Goal: Task Accomplishment & Management: Manage account settings

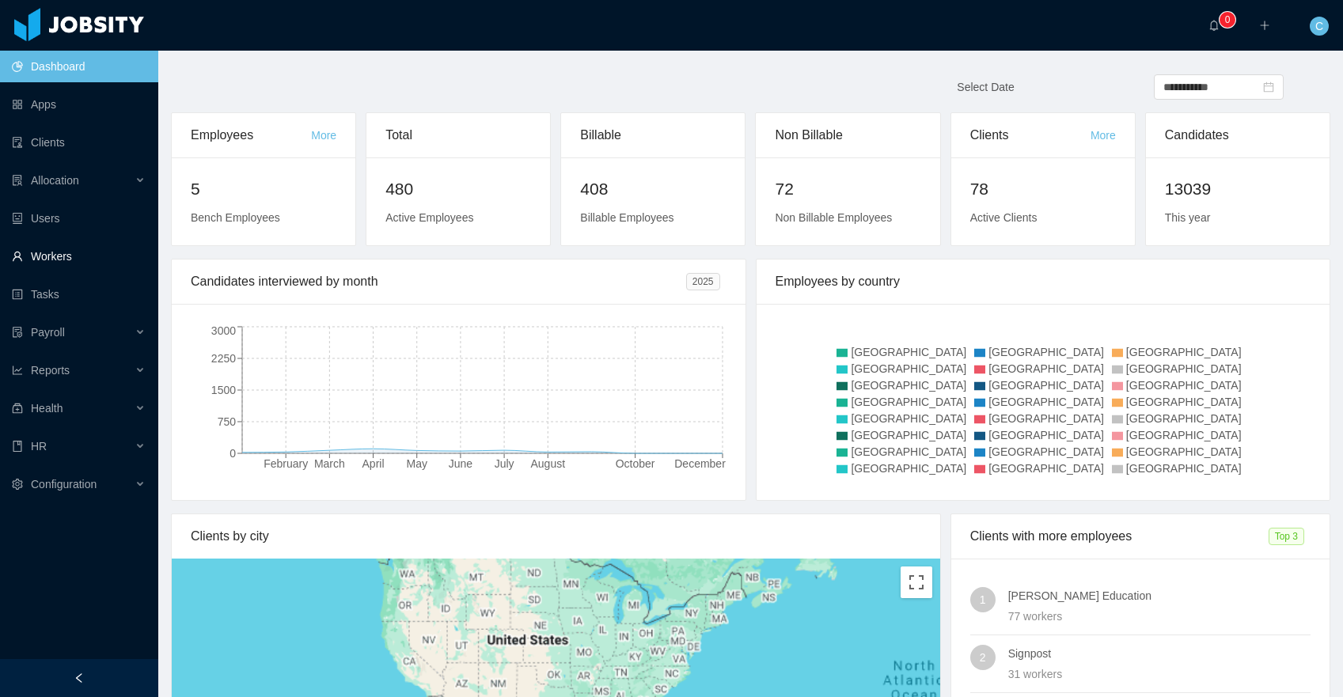
click at [78, 248] on link "Workers" at bounding box center [79, 257] width 134 height 32
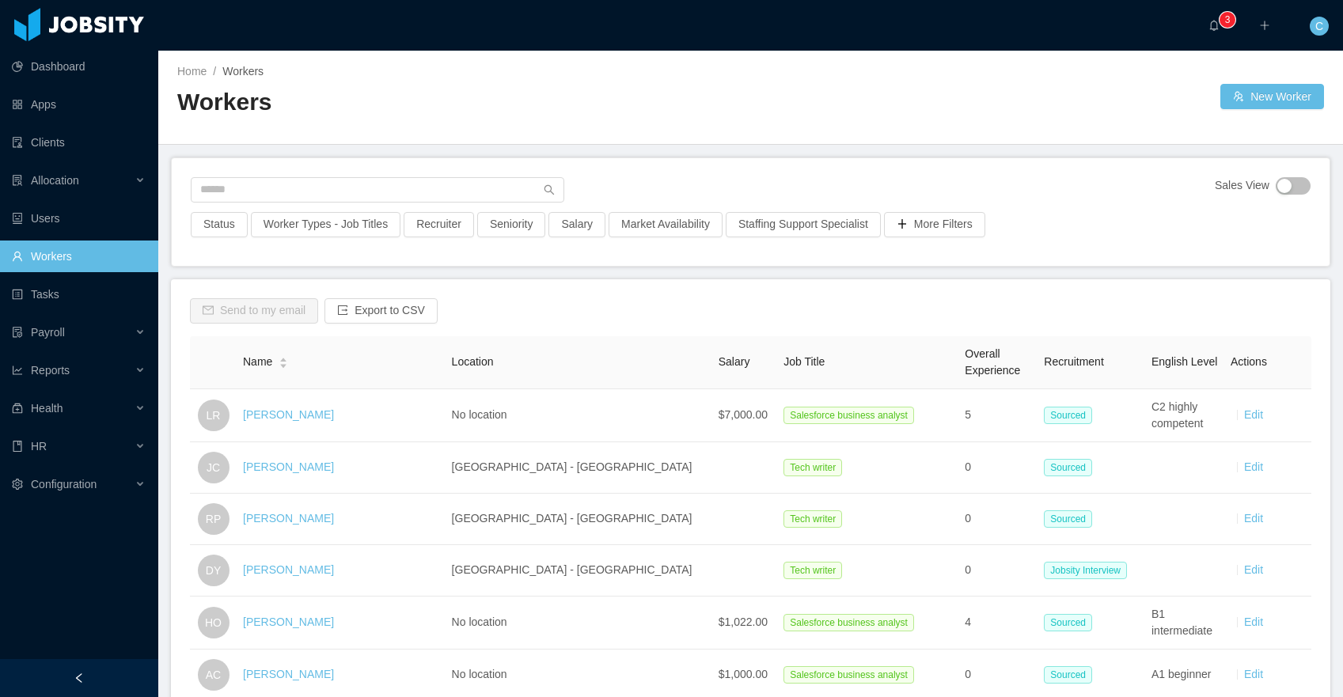
click at [605, 329] on div "Send to my email Export to CSV" at bounding box center [750, 317] width 1121 height 38
click at [276, 189] on input "text" at bounding box center [378, 189] width 374 height 25
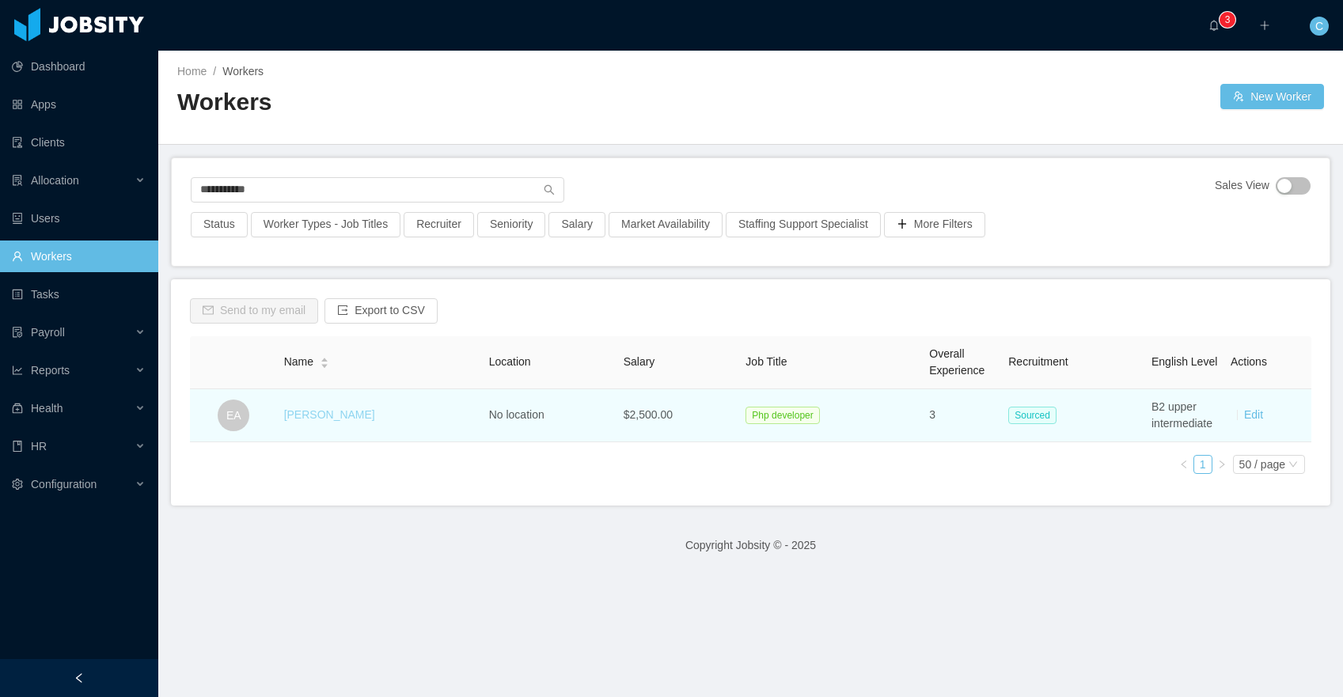
click at [308, 415] on link "Edson Avila" at bounding box center [329, 414] width 91 height 13
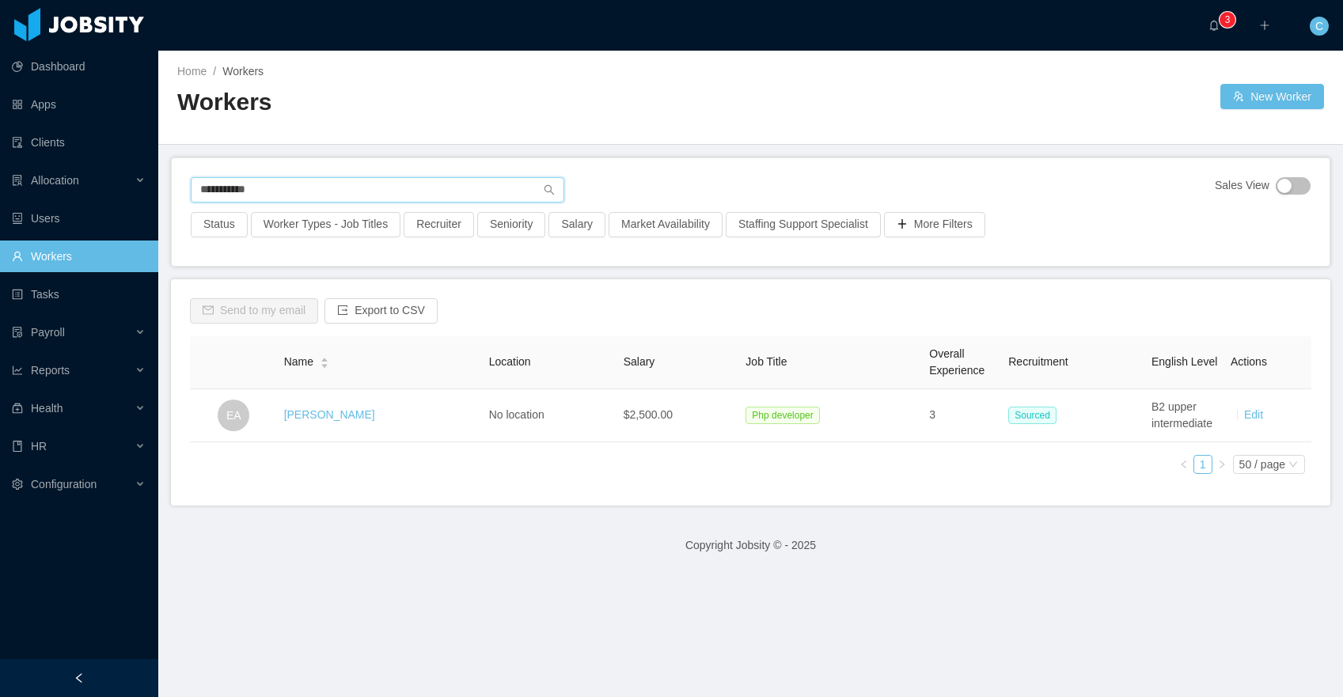
click at [290, 196] on input "**********" at bounding box center [378, 189] width 374 height 25
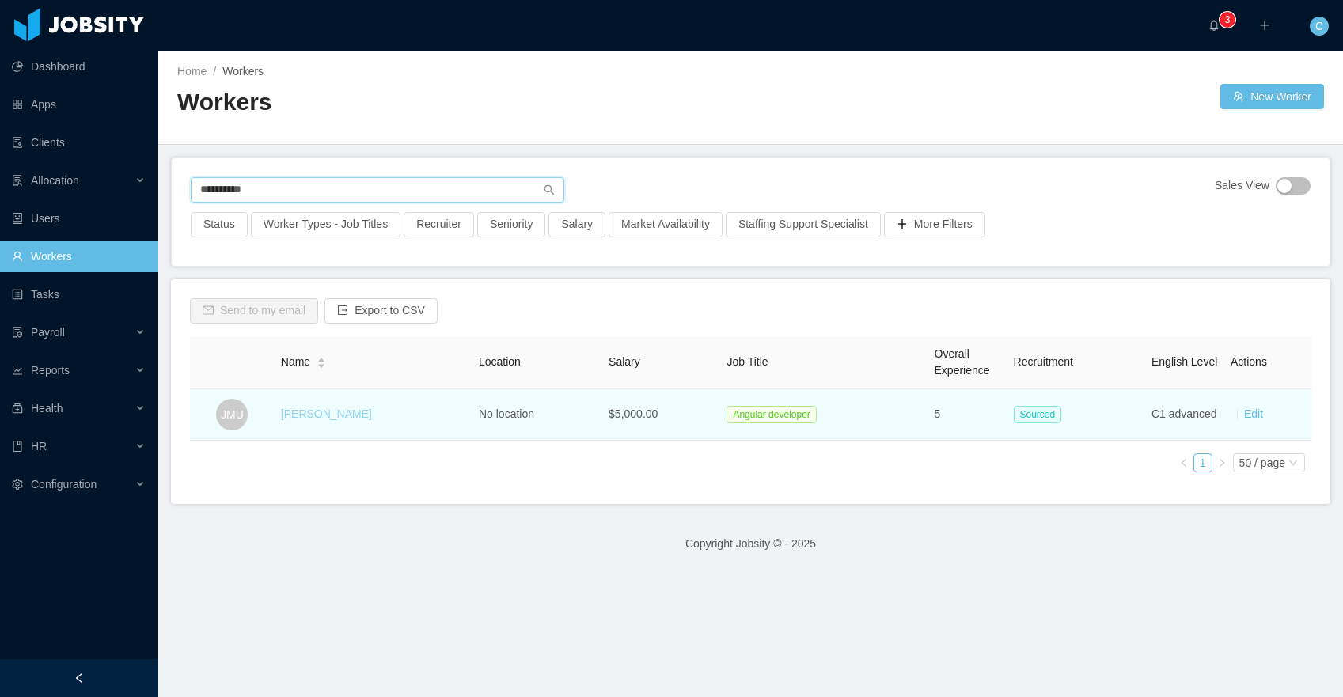
type input "**********"
click at [324, 416] on link "[PERSON_NAME]" at bounding box center [326, 414] width 91 height 13
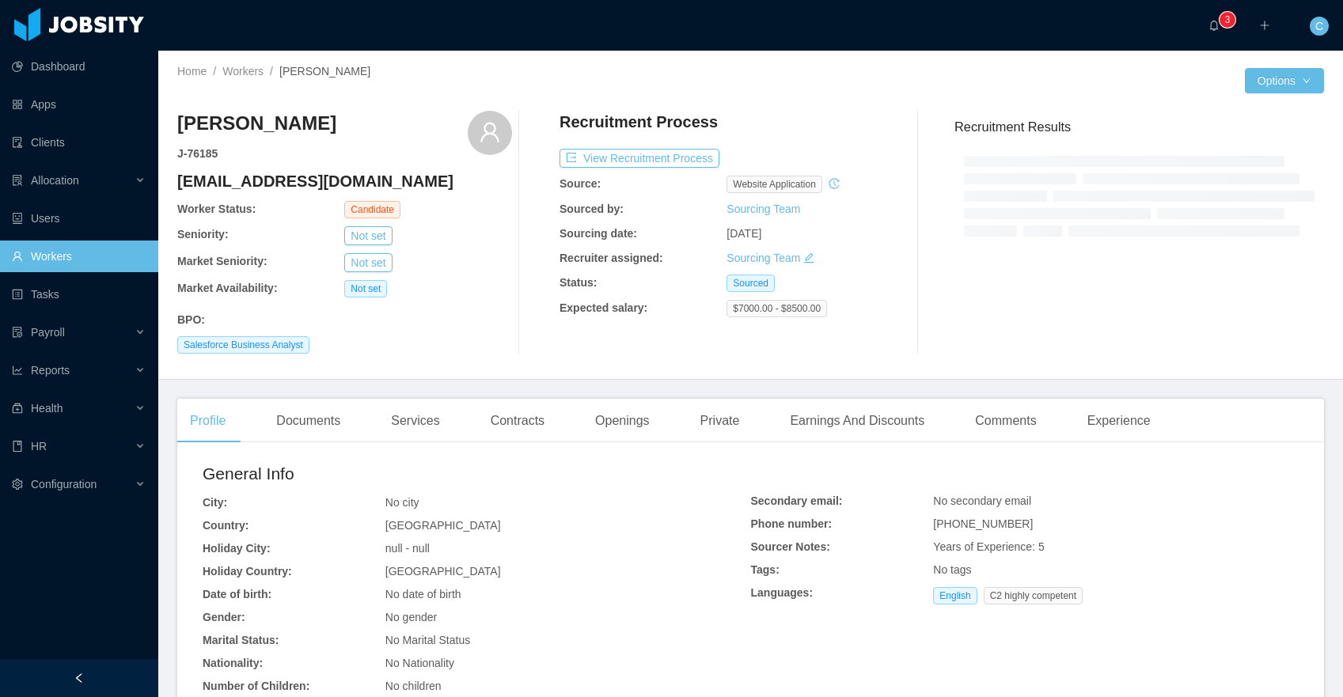
scroll to position [252, 0]
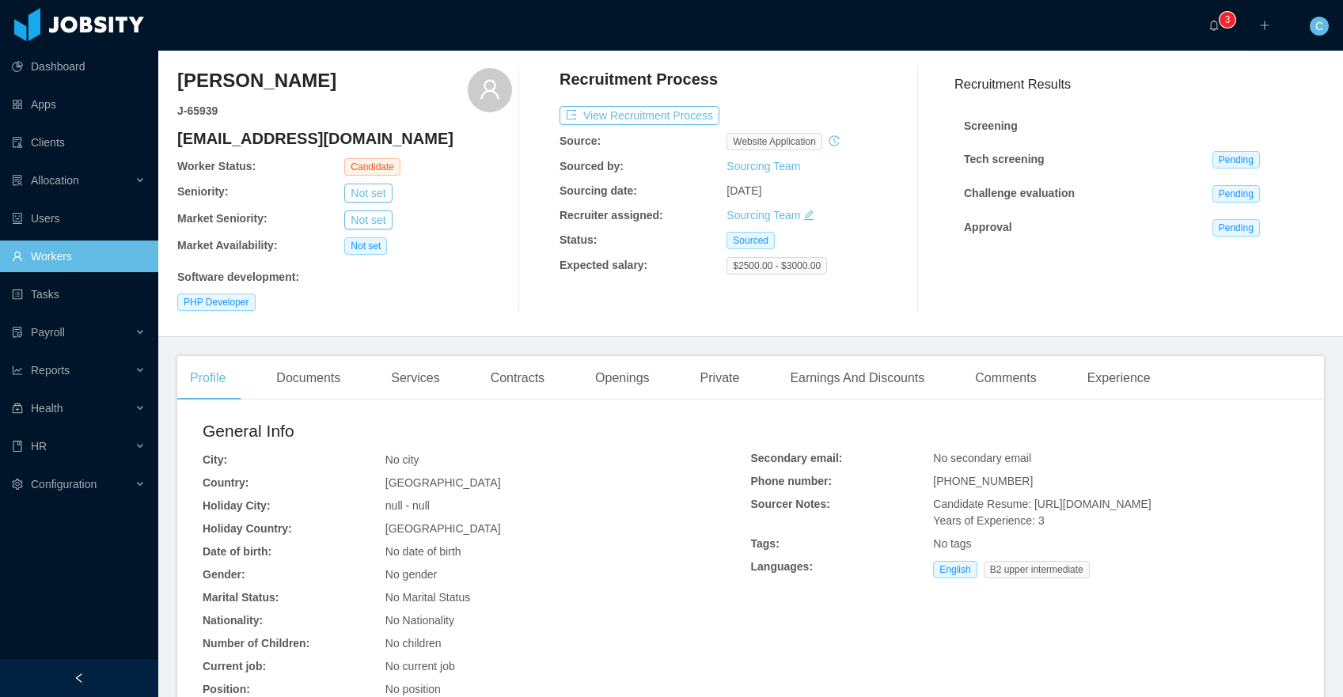
scroll to position [52, 0]
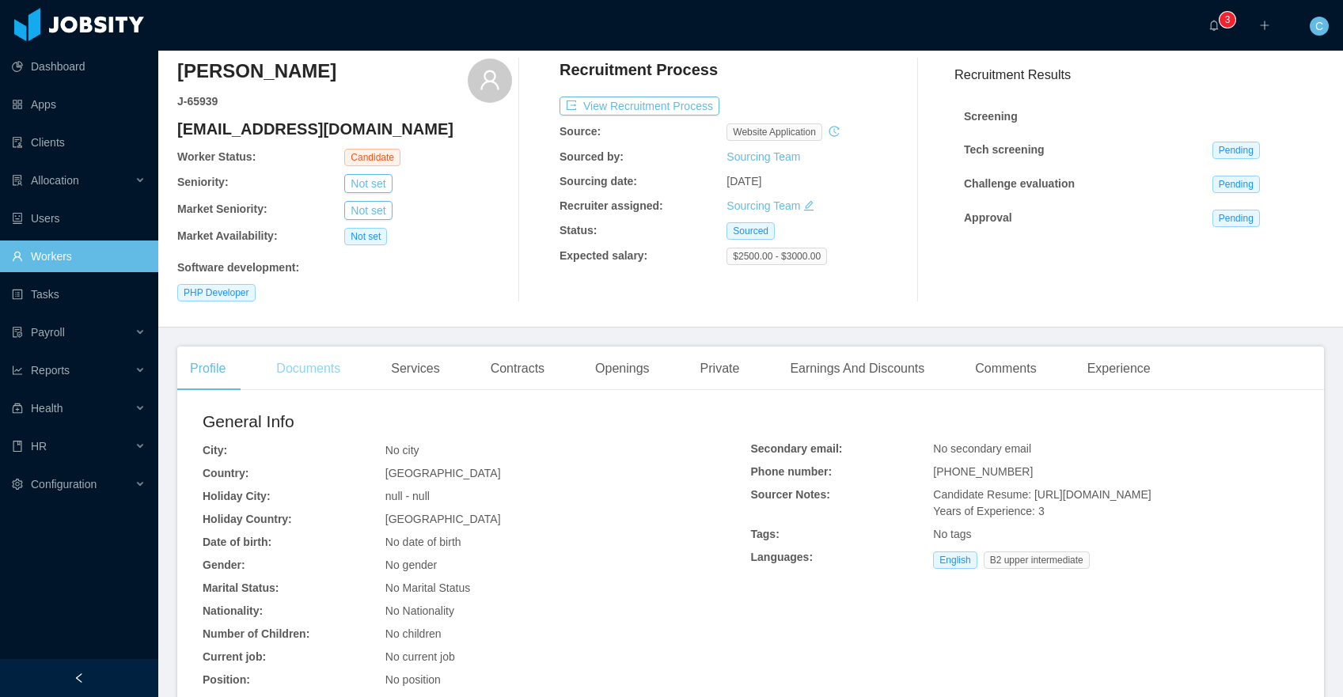
click at [321, 366] on div "Documents" at bounding box center [308, 369] width 89 height 44
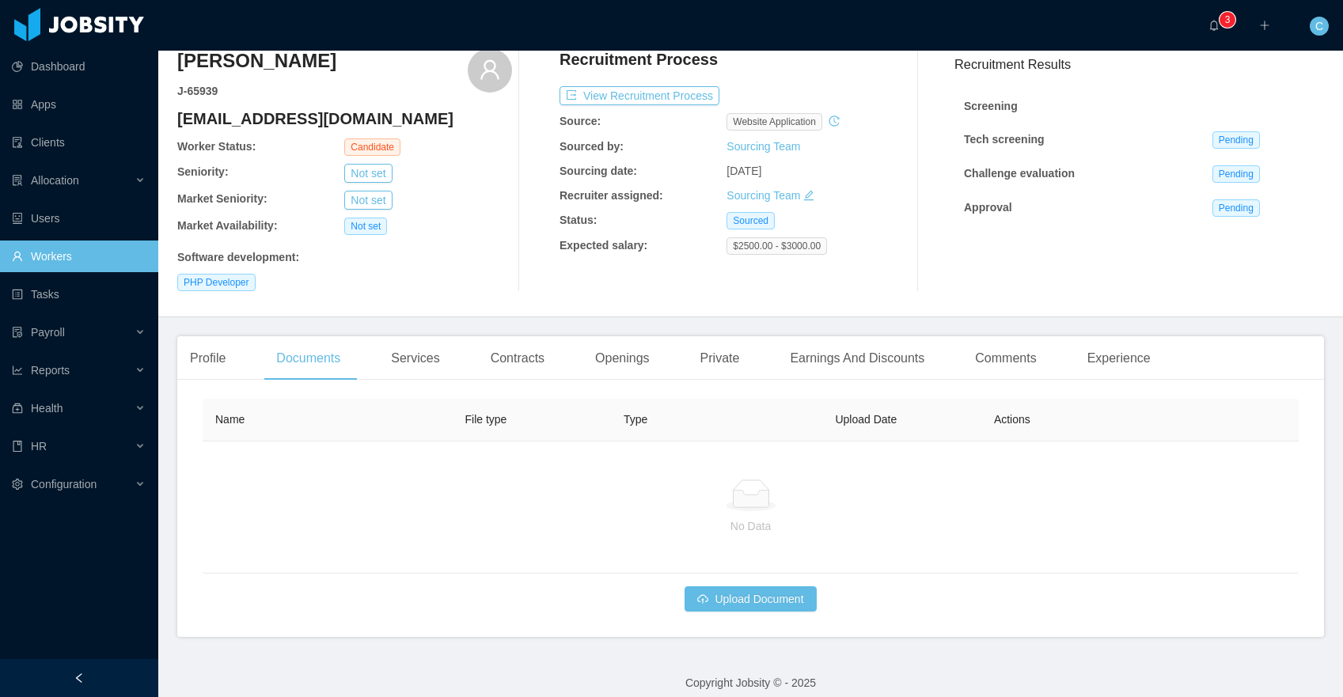
scroll to position [77, 0]
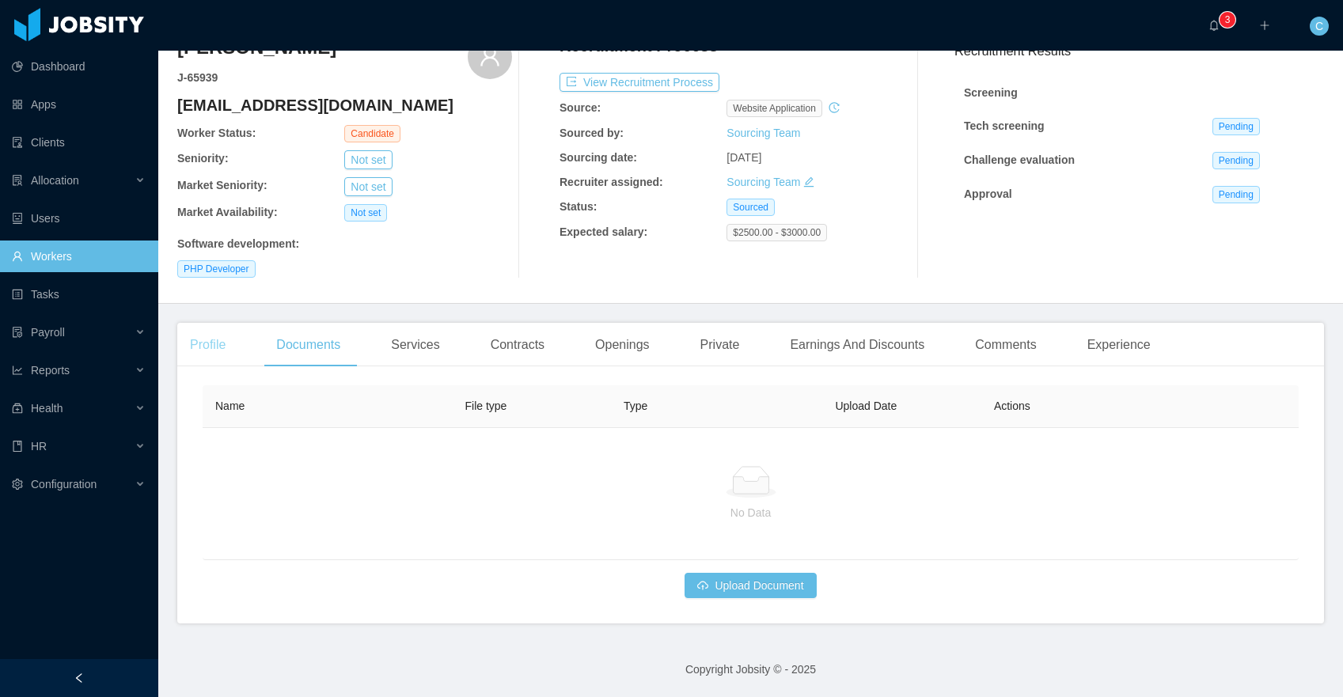
click at [199, 340] on div "Profile" at bounding box center [207, 345] width 61 height 44
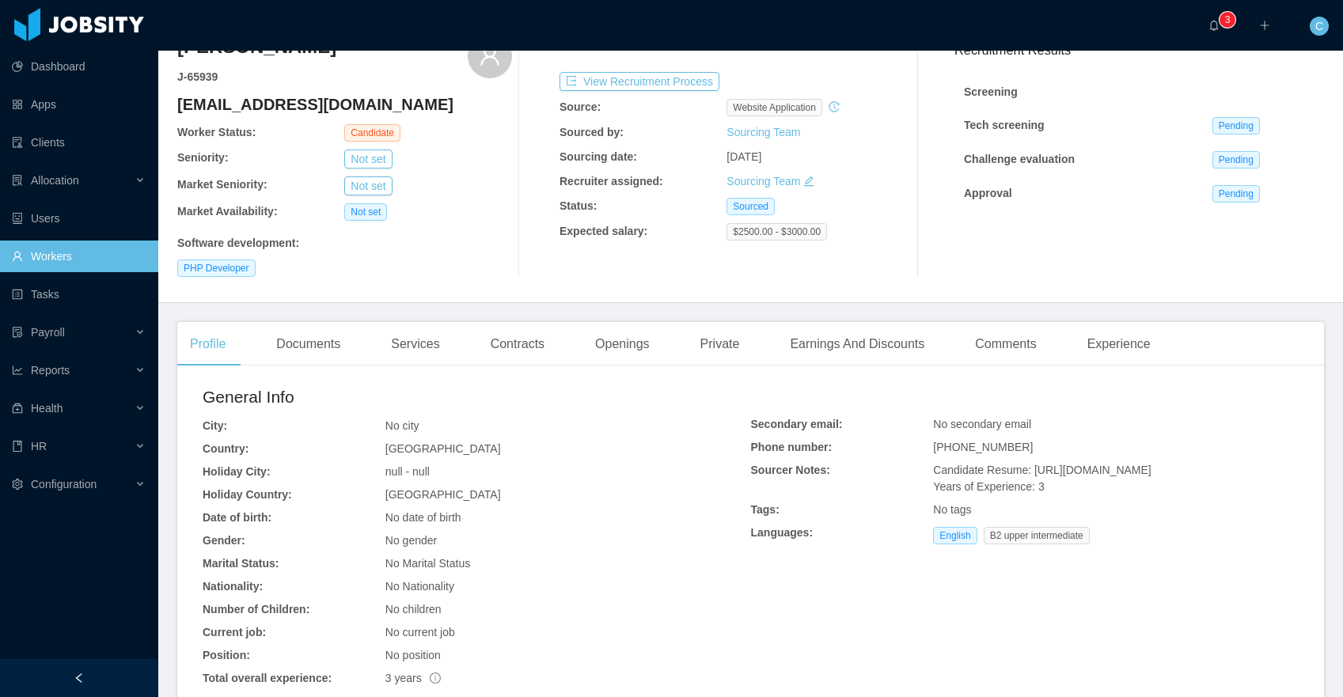
scroll to position [69, 0]
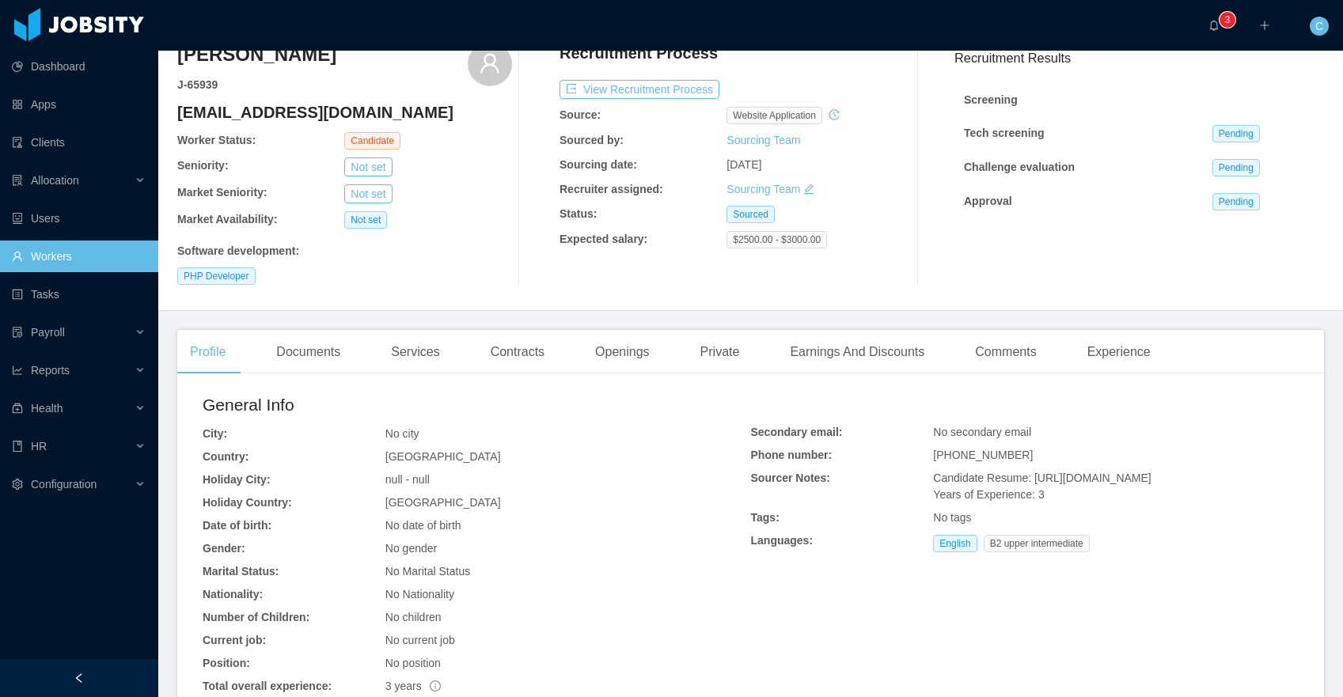
drag, startPoint x: 1040, startPoint y: 472, endPoint x: 1034, endPoint y: 478, distance: 8.4
click at [1038, 473] on div "Candidate Resume: https://storage.googleapis.com/storage-p-careers/Eng_Edson_Av…" at bounding box center [1116, 486] width 366 height 33
drag, startPoint x: 1039, startPoint y: 480, endPoint x: 1009, endPoint y: 512, distance: 44.2
click at [1009, 503] on div "Candidate Resume: https://storage.googleapis.com/storage-p-careers/Eng_Edson_Av…" at bounding box center [1116, 486] width 366 height 33
copy span "ttps://storage.googleapis.com/storage-p-careers/Eng_Edson_Avila_CV_3c383a93ca/E…"
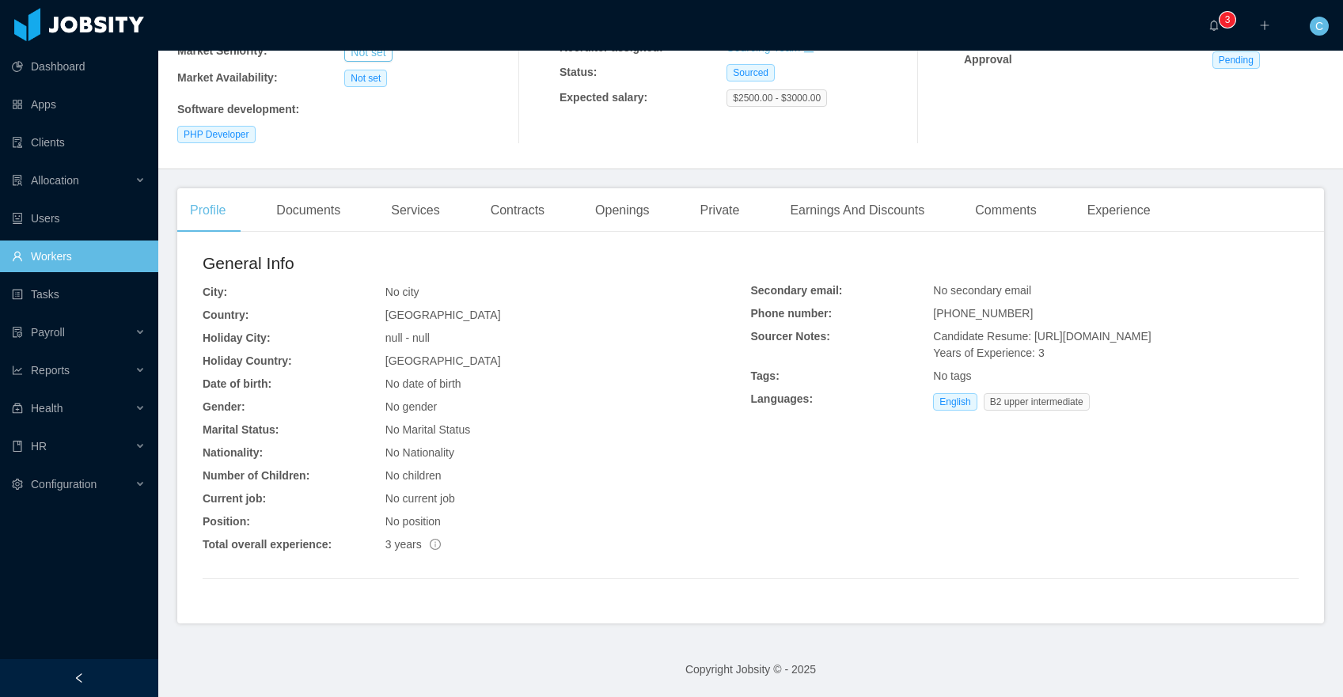
scroll to position [0, 0]
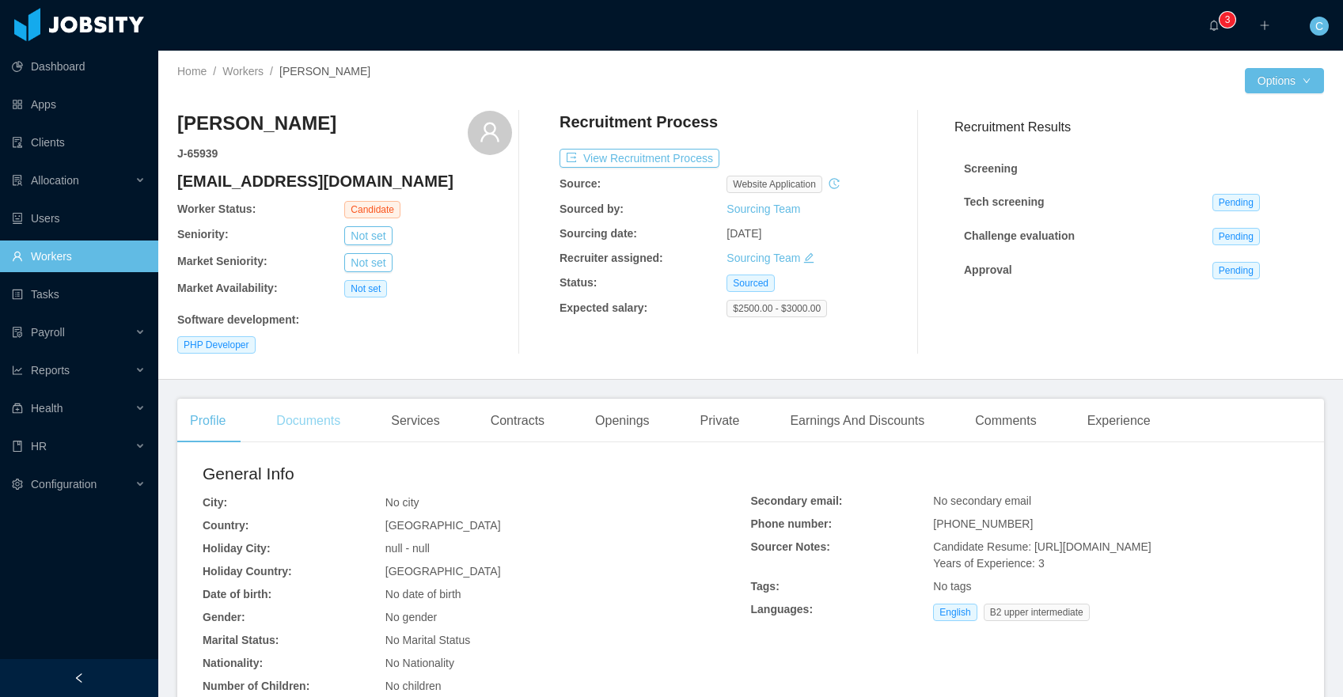
click at [313, 427] on div "Documents" at bounding box center [308, 421] width 89 height 44
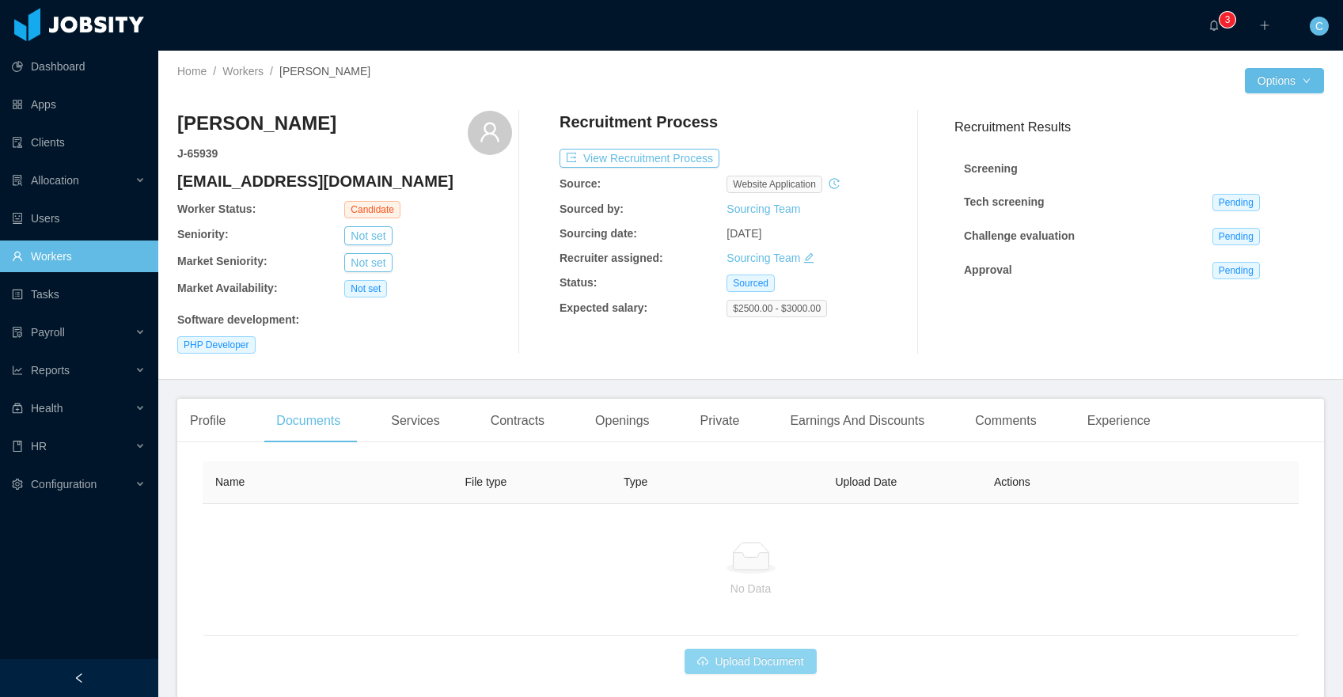
click at [770, 658] on button "Upload Document" at bounding box center [750, 661] width 131 height 25
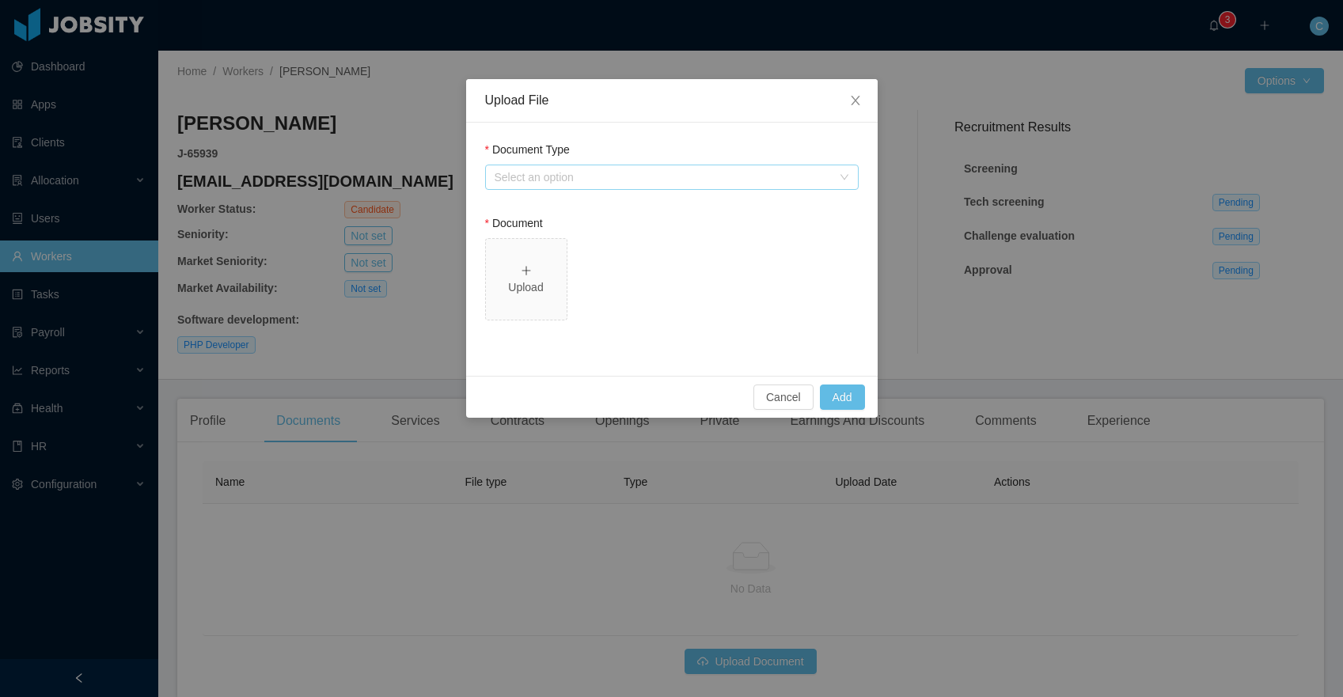
click at [608, 176] on div "Select an option" at bounding box center [663, 177] width 337 height 16
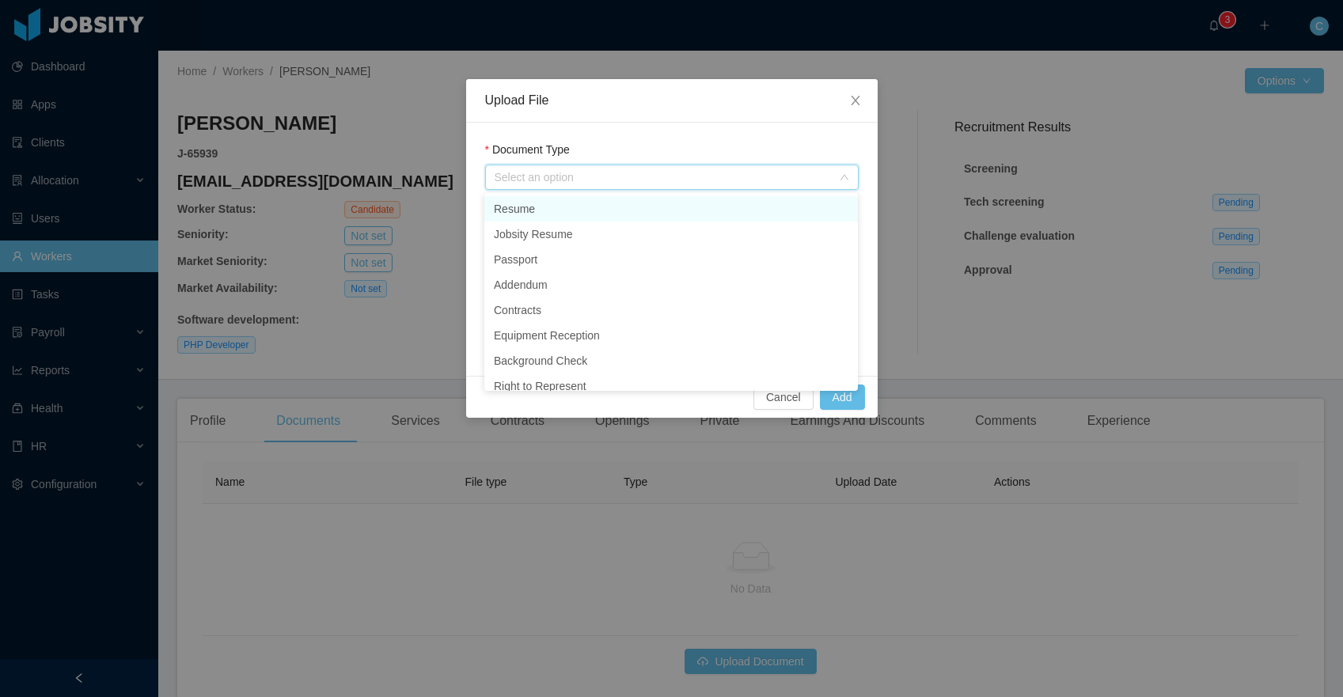
click at [575, 209] on li "Resume" at bounding box center [671, 208] width 374 height 25
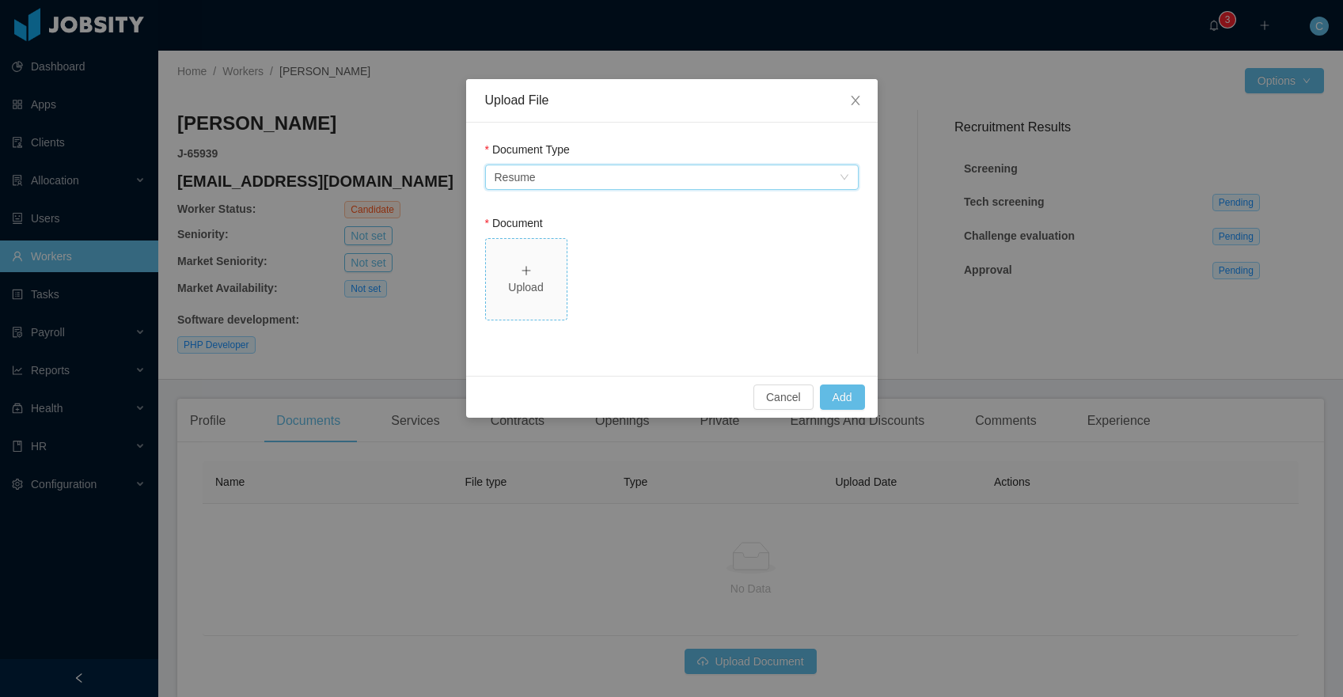
click at [518, 287] on div "Upload" at bounding box center [526, 287] width 68 height 17
click at [848, 393] on button "Add" at bounding box center [842, 397] width 45 height 25
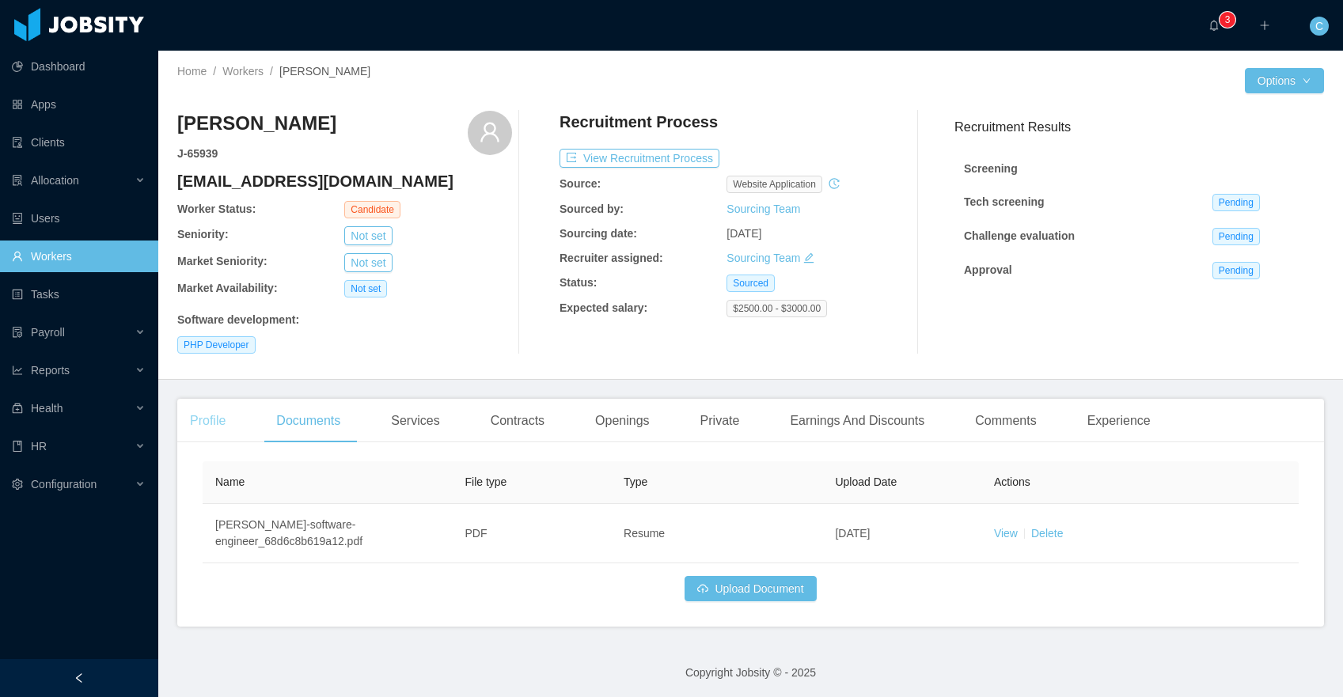
click at [222, 421] on div "Profile" at bounding box center [207, 421] width 61 height 44
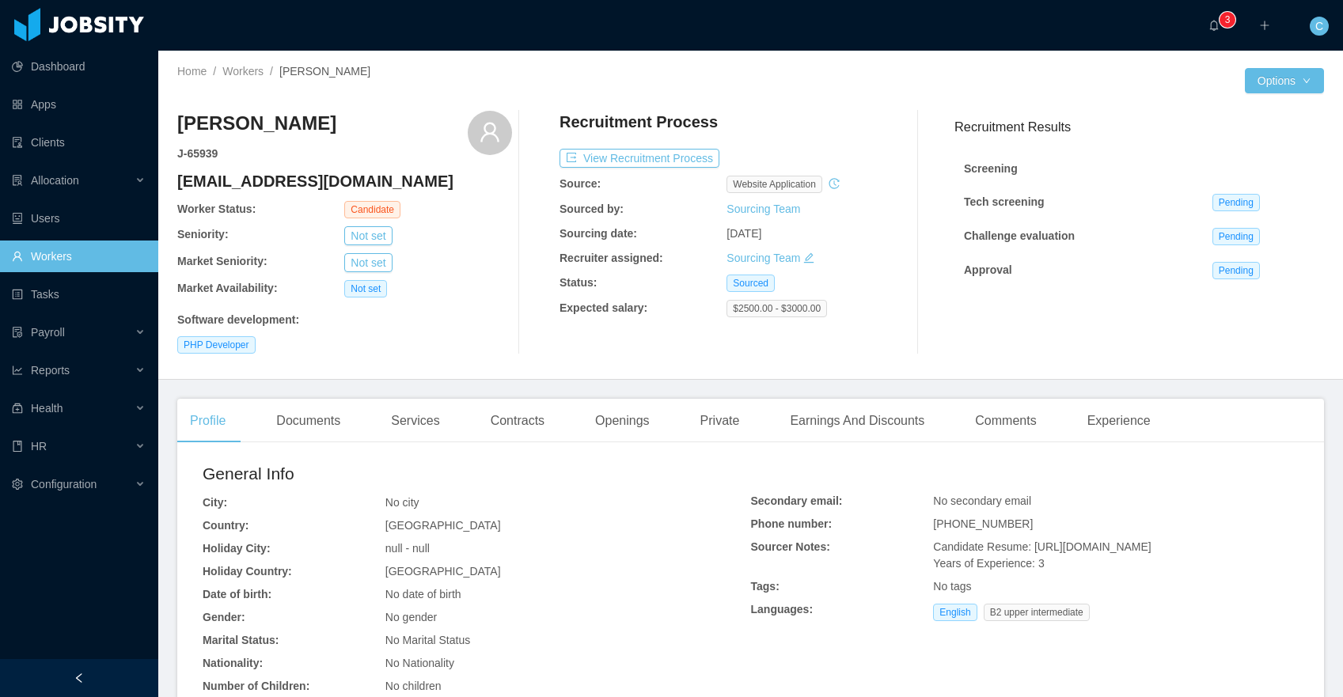
scroll to position [212, 0]
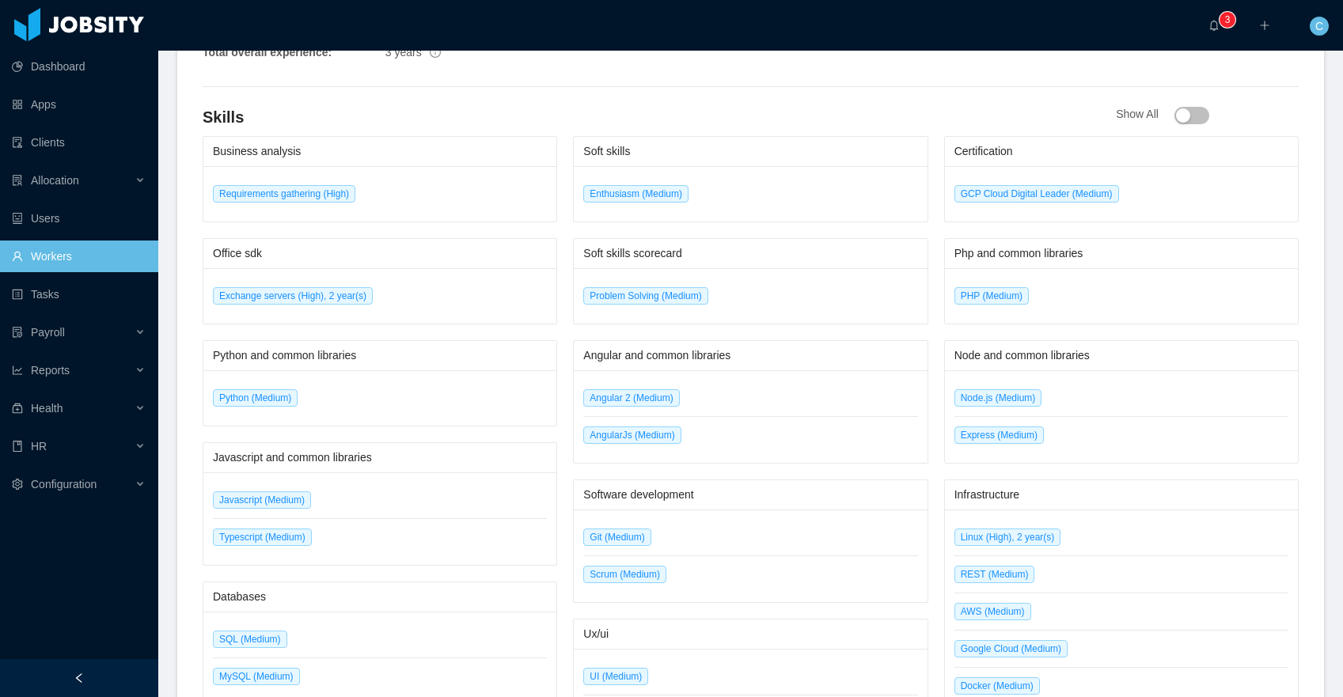
scroll to position [685, 0]
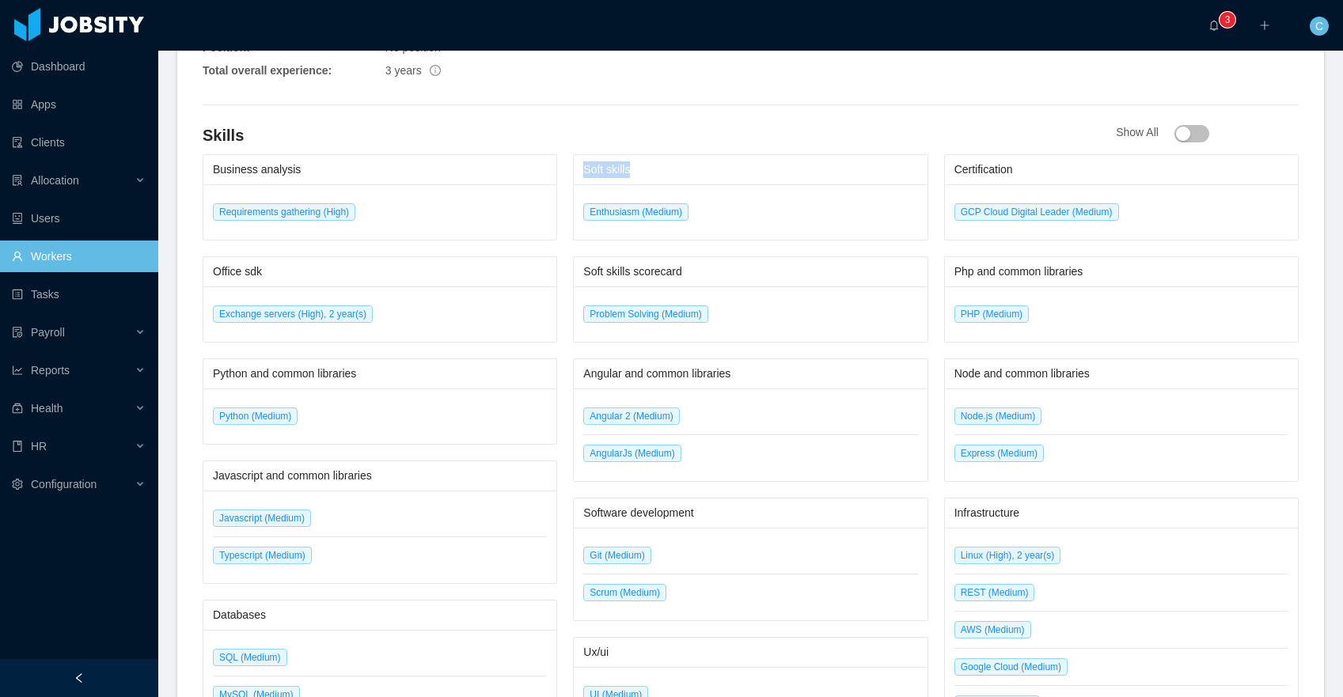
drag, startPoint x: 577, startPoint y: 168, endPoint x: 678, endPoint y: 224, distance: 115.8
click at [695, 206] on div "Soft skills Enthusiasm (Medium)" at bounding box center [750, 197] width 355 height 86
click at [623, 215] on span "Enthusiasm (Medium)" at bounding box center [635, 211] width 105 height 17
click at [621, 211] on span "Enthusiasm (Medium)" at bounding box center [635, 211] width 105 height 17
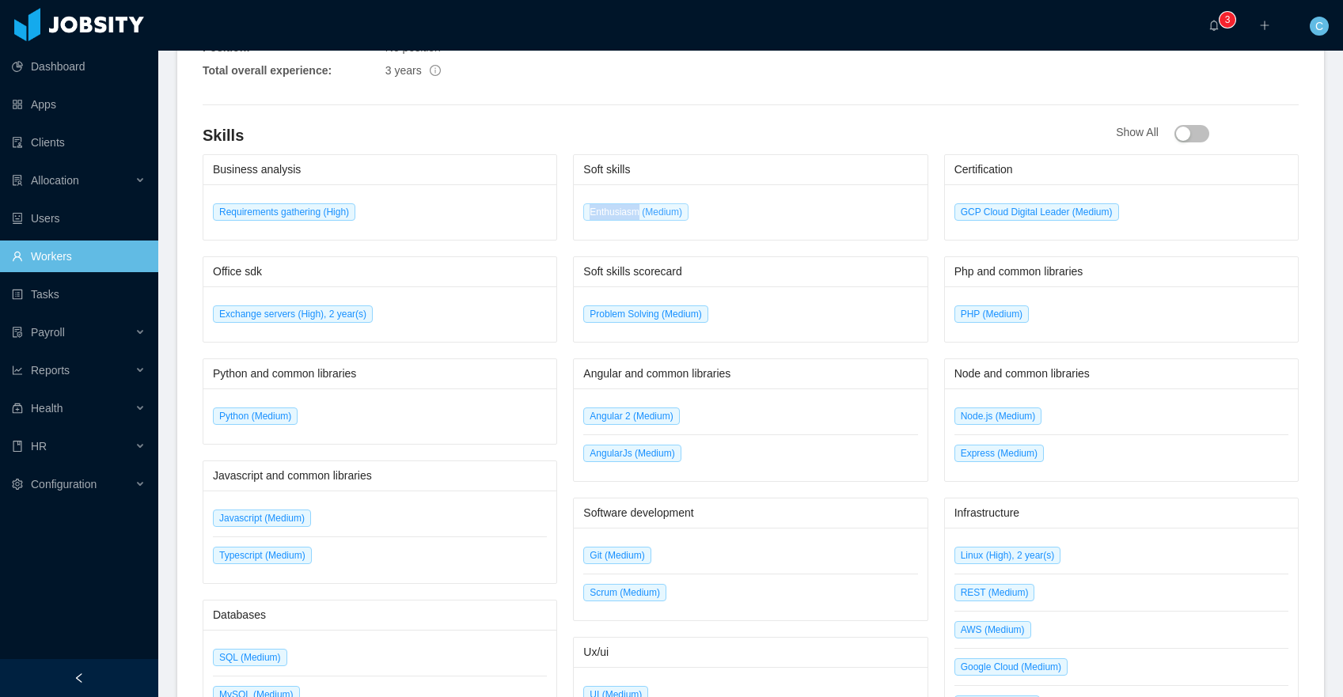
click at [621, 211] on span "Enthusiasm (Medium)" at bounding box center [635, 211] width 105 height 17
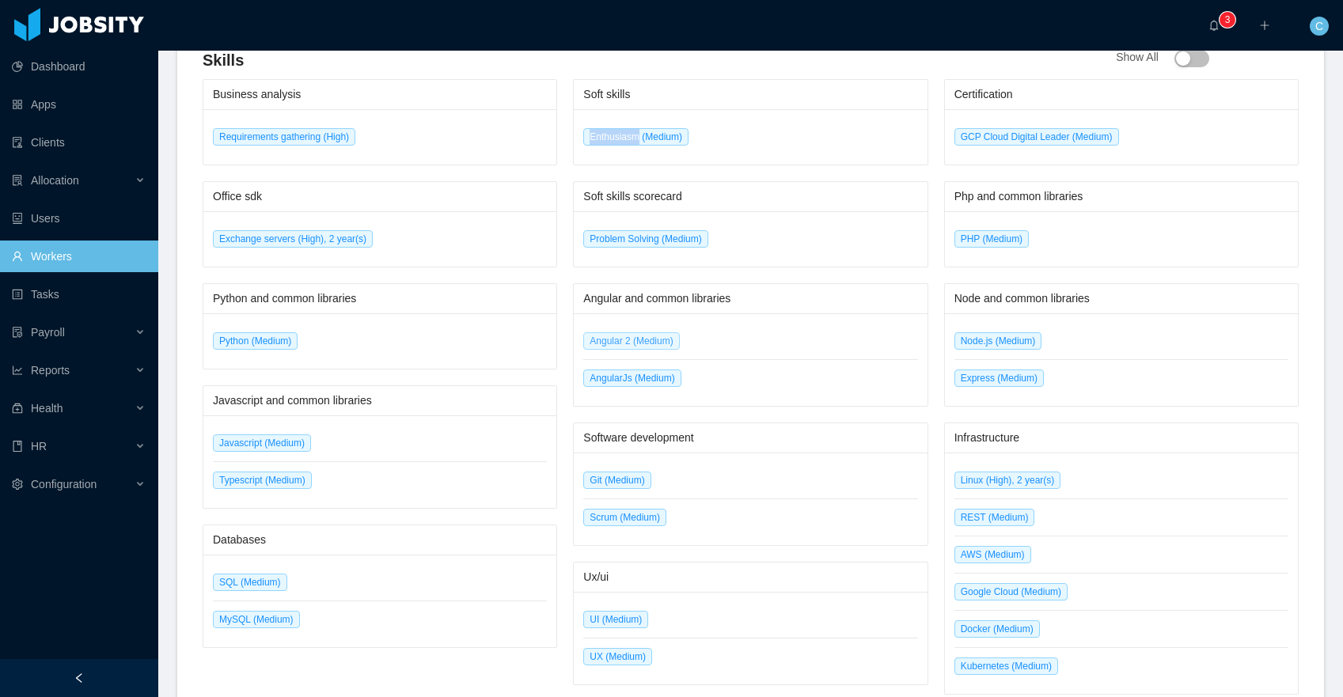
scroll to position [618, 0]
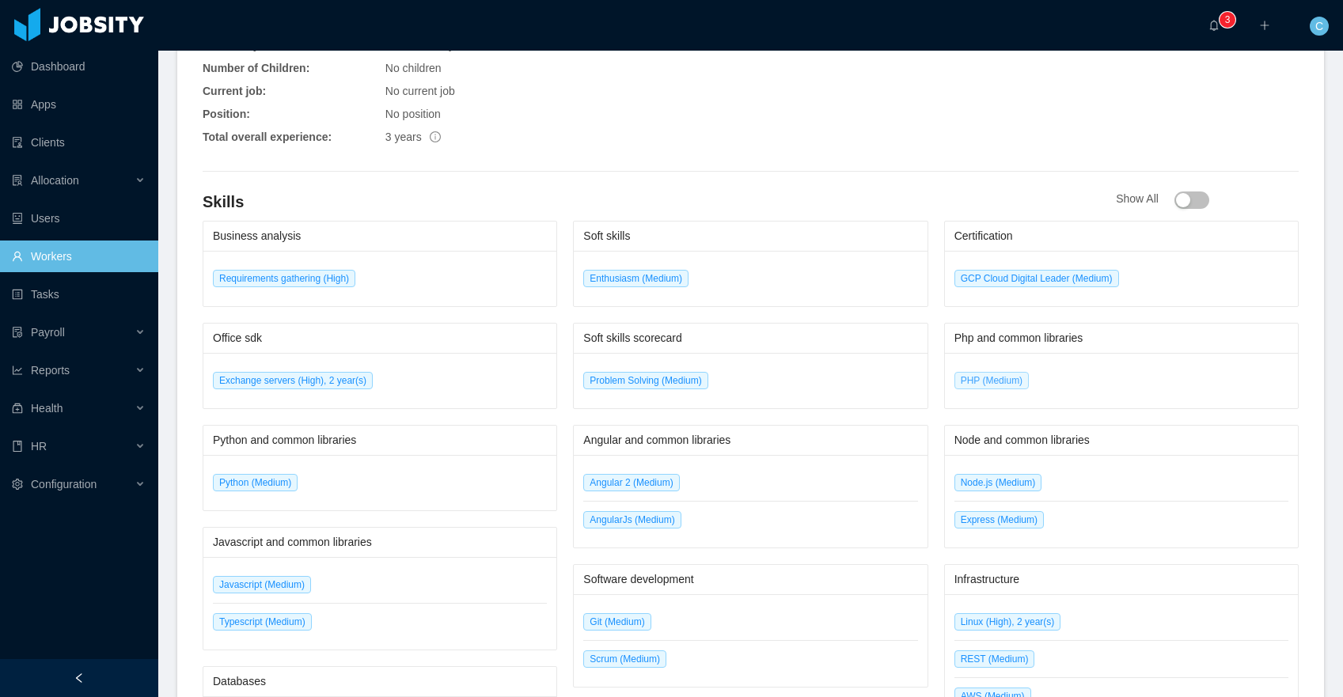
click at [965, 382] on span "PHP (Medium)" at bounding box center [991, 380] width 74 height 17
drag, startPoint x: 954, startPoint y: 381, endPoint x: 1030, endPoint y: 383, distance: 75.2
click at [1029, 383] on span "PHP (Medium)" at bounding box center [991, 380] width 74 height 17
click at [983, 385] on span "PHP (Medium)" at bounding box center [991, 380] width 74 height 17
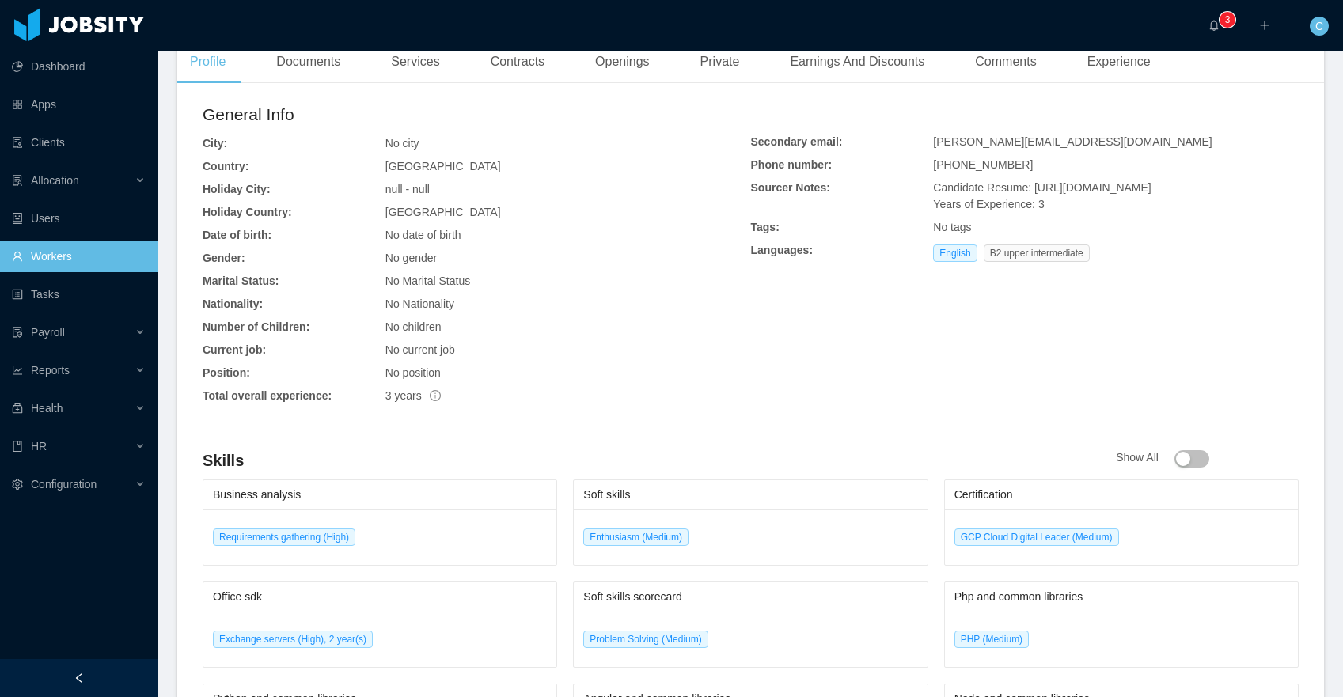
scroll to position [362, 0]
drag, startPoint x: 961, startPoint y: 190, endPoint x: 1058, endPoint y: 209, distance: 99.2
click at [1058, 208] on span "Candidate Resume: https://storage.googleapis.com/storage-p-careers/Eng_Edson_Av…" at bounding box center [1042, 193] width 218 height 29
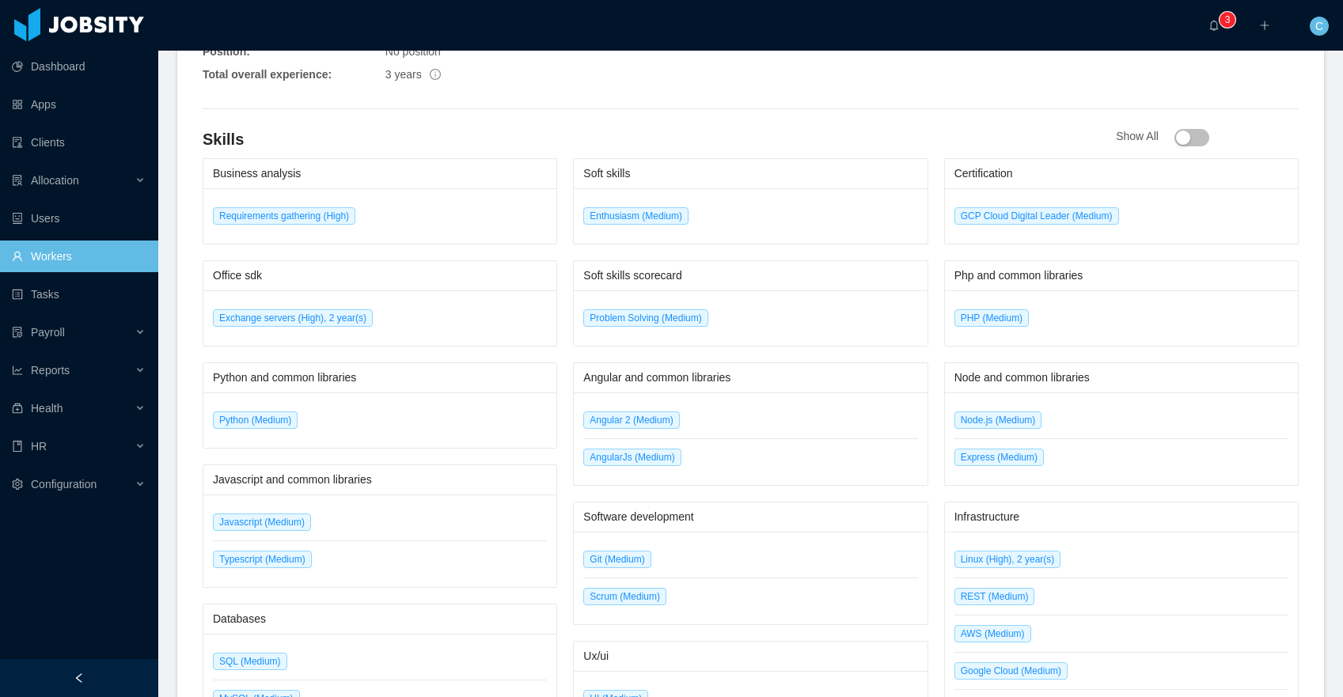
scroll to position [681, 0]
click at [605, 214] on span "Enthusiasm (Medium)" at bounding box center [635, 215] width 105 height 17
click at [609, 222] on span "Enthusiasm (Medium)" at bounding box center [635, 215] width 105 height 17
click at [772, 222] on li "Enthusiasm (Medium)" at bounding box center [750, 215] width 334 height 36
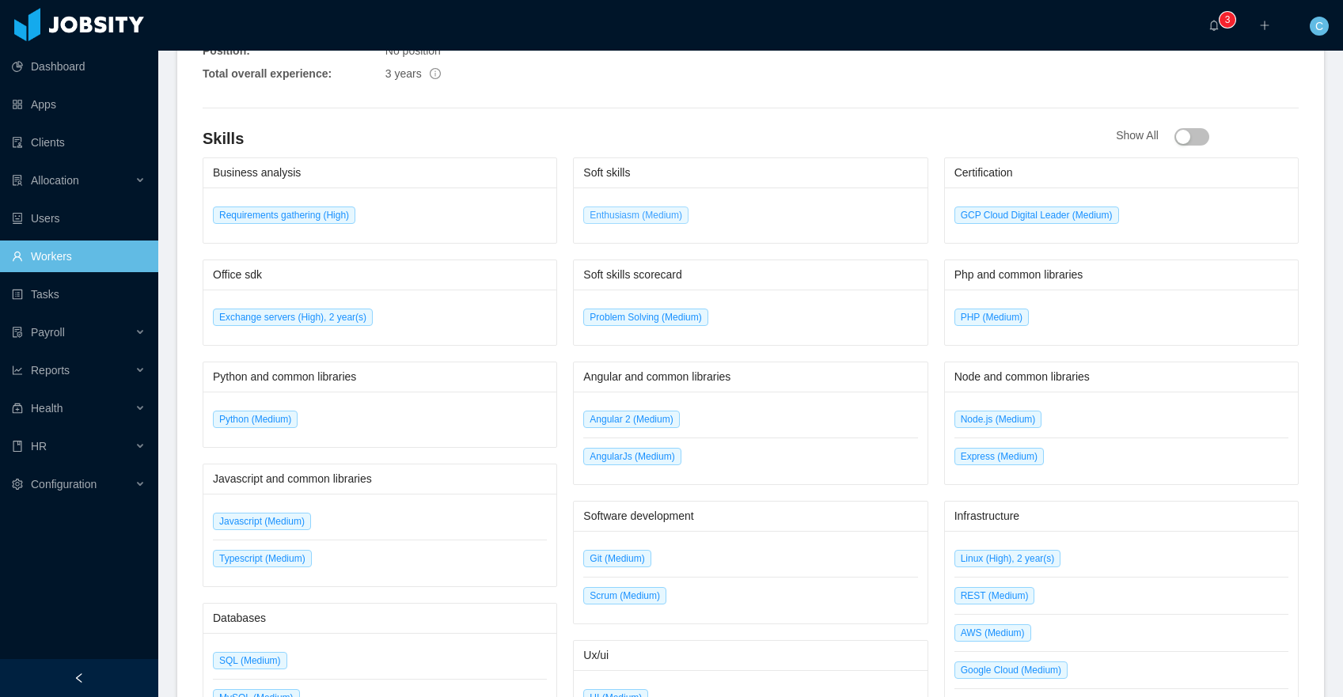
click at [624, 219] on span "Enthusiasm (Medium)" at bounding box center [635, 215] width 105 height 17
click at [725, 216] on li "Enthusiasm (Medium)" at bounding box center [750, 215] width 334 height 36
drag, startPoint x: 586, startPoint y: 278, endPoint x: 719, endPoint y: 279, distance: 132.2
click at [719, 279] on div "Soft skills scorecard" at bounding box center [750, 274] width 334 height 29
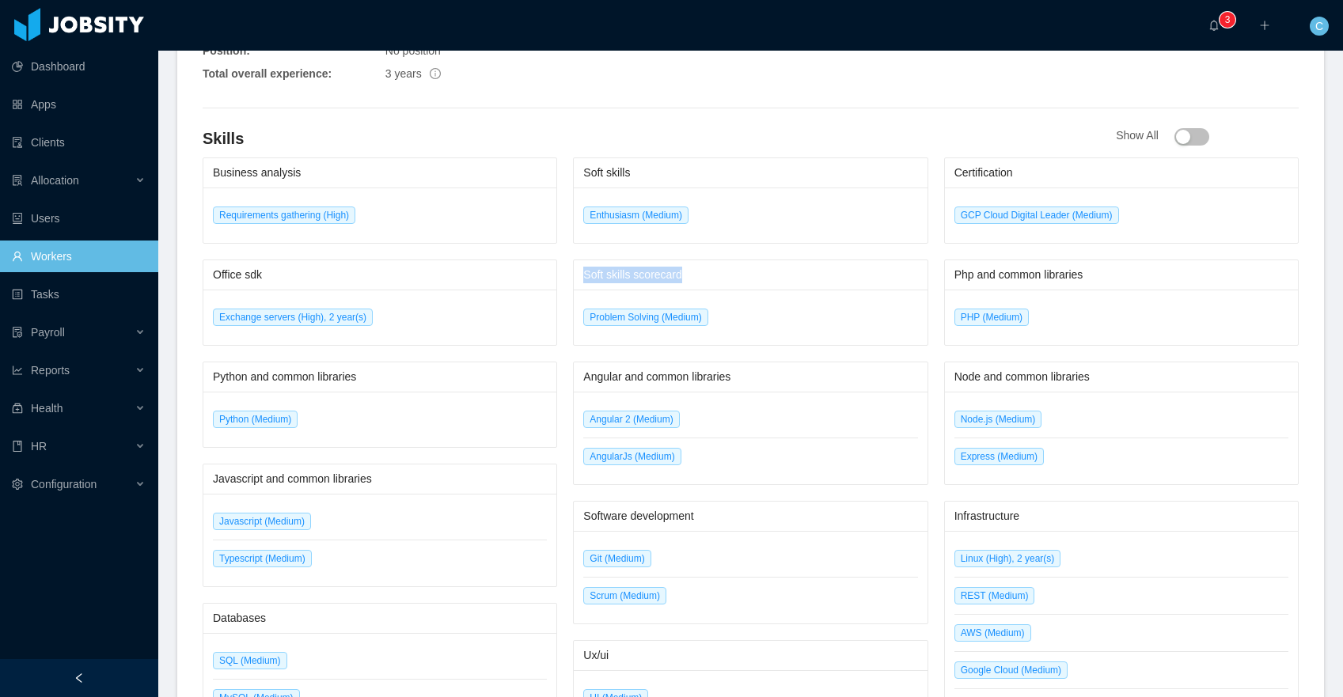
click at [642, 286] on div "Soft skills scorecard" at bounding box center [750, 274] width 334 height 29
drag, startPoint x: 583, startPoint y: 276, endPoint x: 705, endPoint y: 269, distance: 122.1
click at [705, 269] on div "Soft skills scorecard" at bounding box center [750, 274] width 334 height 29
copy div "Soft skills scorecard"
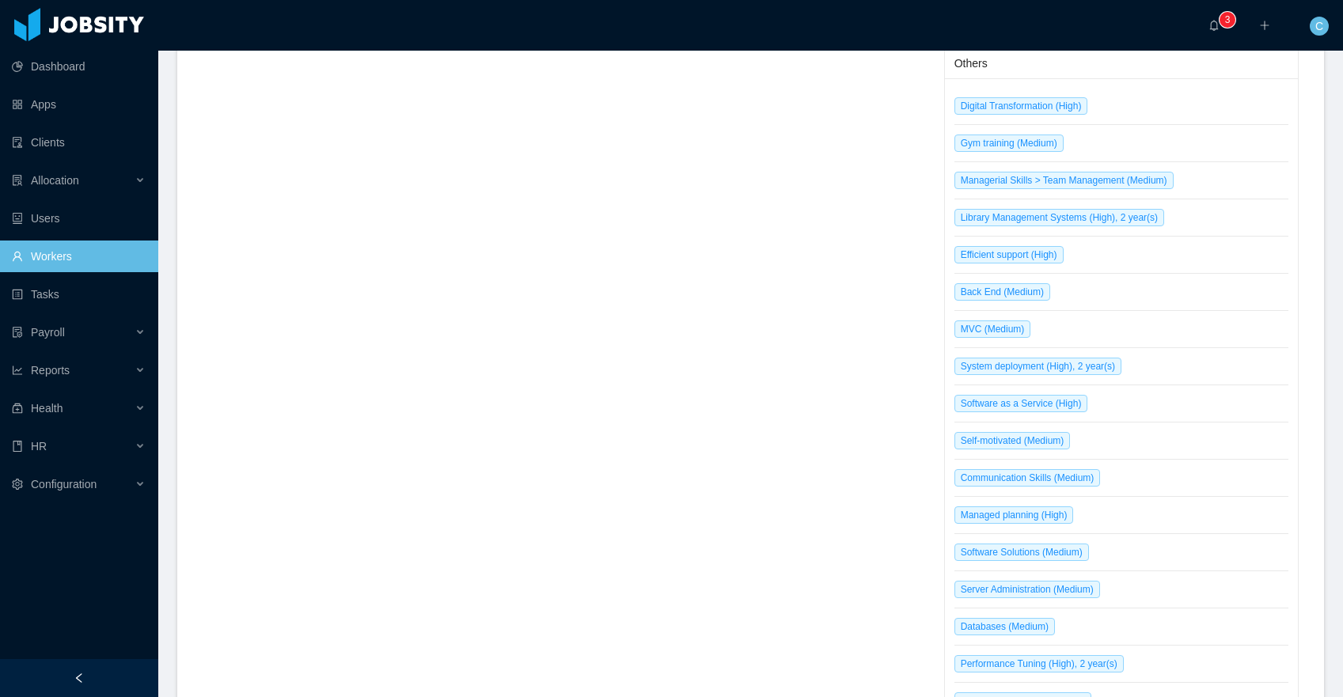
scroll to position [1428, 0]
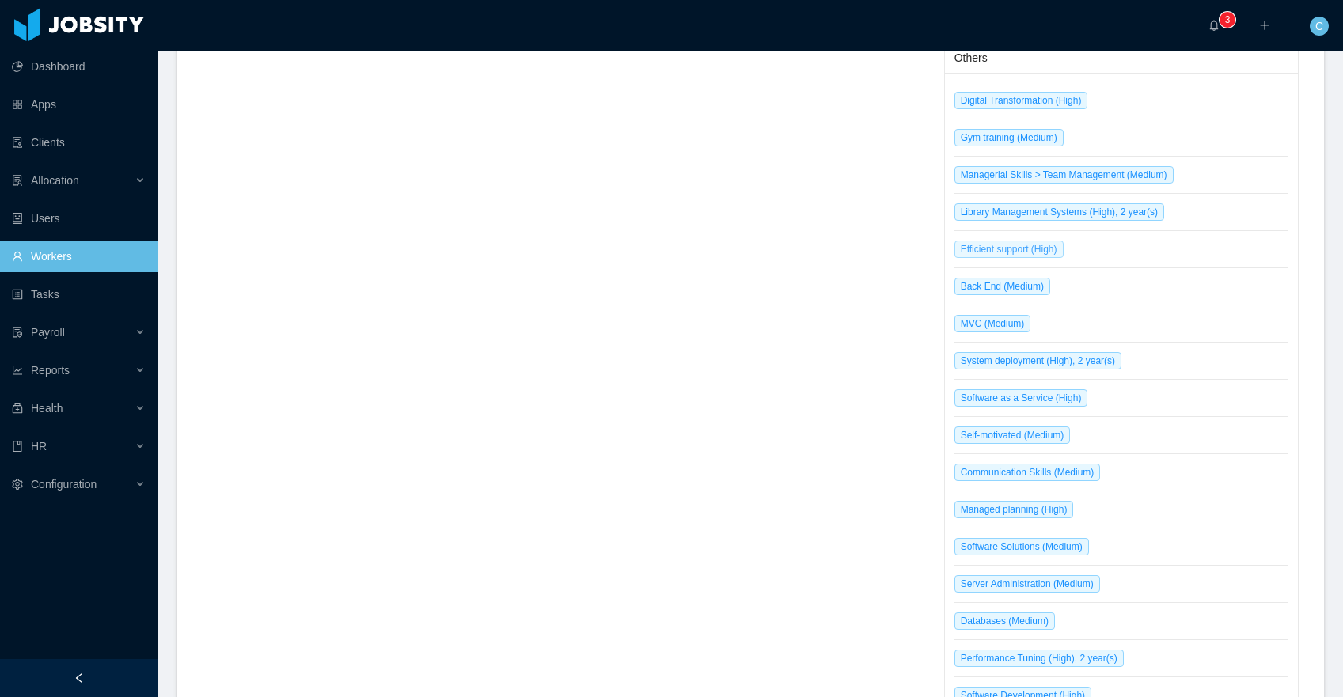
click at [980, 252] on span "Efficient support (High)" at bounding box center [1008, 249] width 109 height 17
click at [962, 252] on span "Efficient support (High)" at bounding box center [1008, 249] width 109 height 17
drag, startPoint x: 1035, startPoint y: 252, endPoint x: 943, endPoint y: 250, distance: 91.8
click at [945, 250] on div "Digital Transformation (High) Gym training (Medium) Managerial Skills > Team Ma…" at bounding box center [1121, 528] width 353 height 911
drag, startPoint x: 1083, startPoint y: 434, endPoint x: 949, endPoint y: 437, distance: 134.6
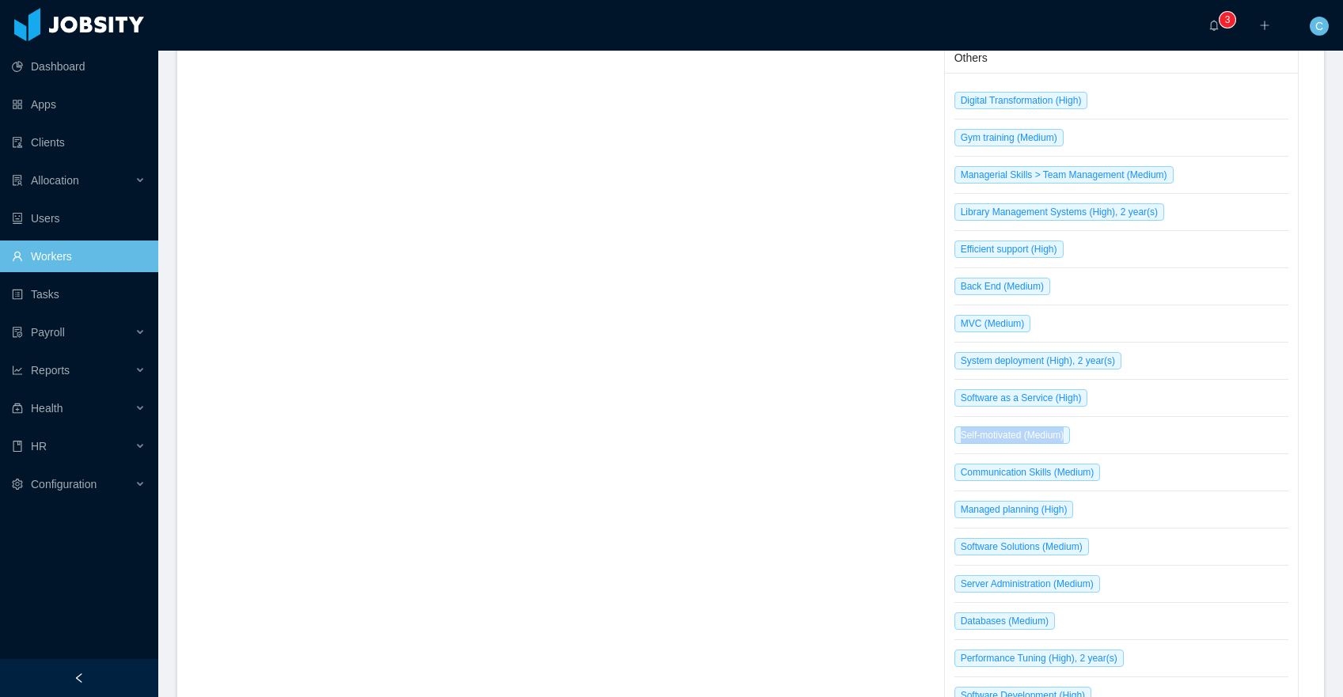
click at [948, 437] on div "Digital Transformation (High) Gym training (Medium) Managerial Skills > Team Ma…" at bounding box center [1121, 528] width 353 height 911
drag, startPoint x: 965, startPoint y: 476, endPoint x: 1119, endPoint y: 475, distance: 154.3
click at [1119, 475] on li "Communication Skills (Medium)" at bounding box center [1121, 472] width 334 height 37
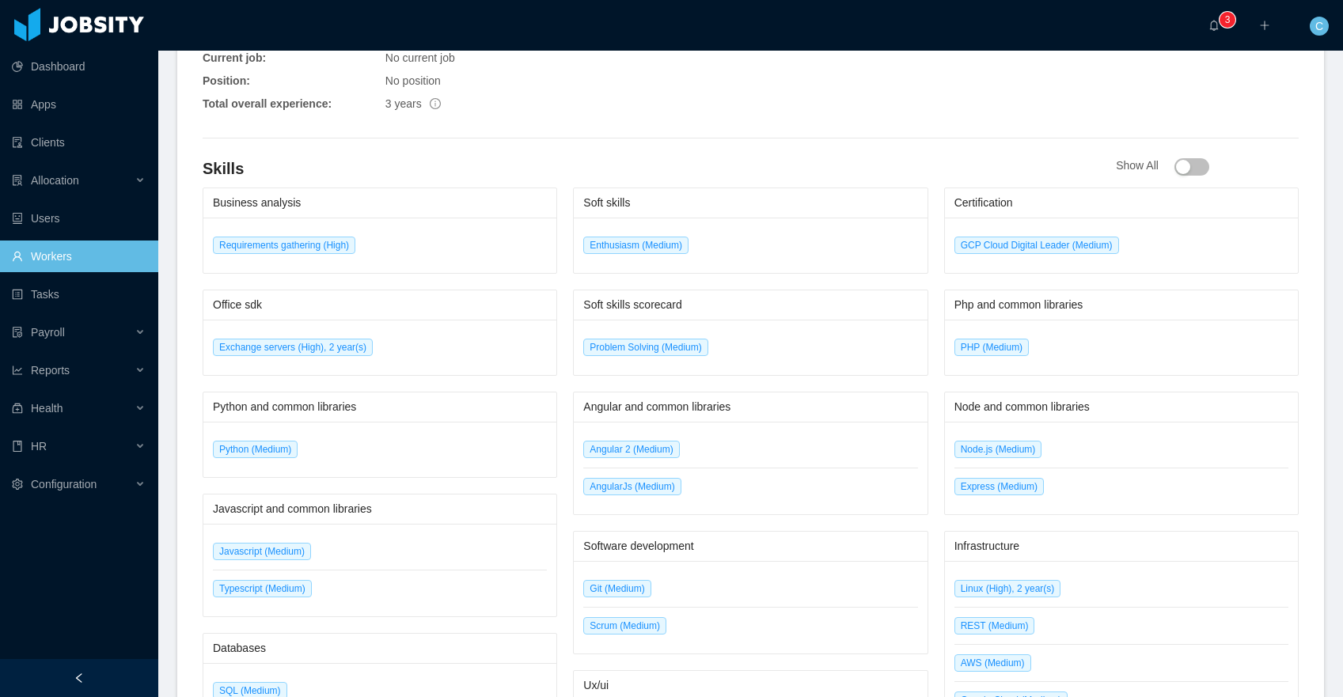
scroll to position [651, 0]
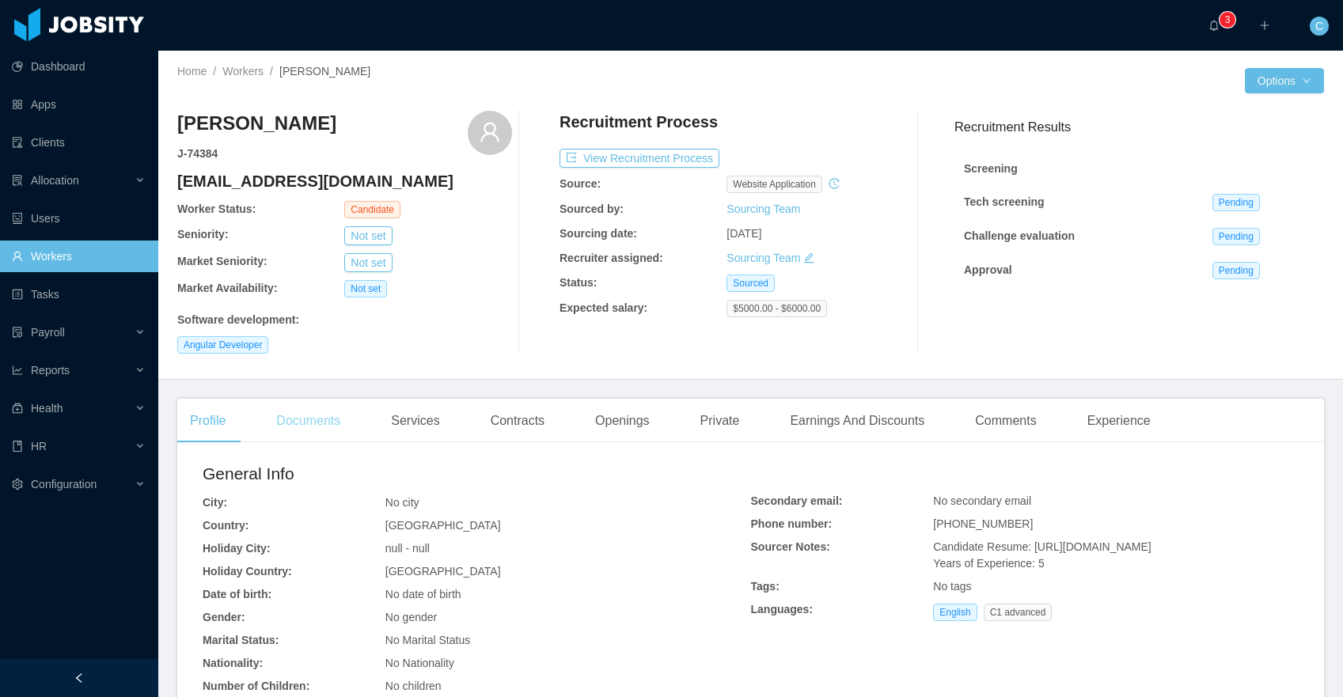
click at [336, 422] on div "Documents" at bounding box center [308, 421] width 89 height 44
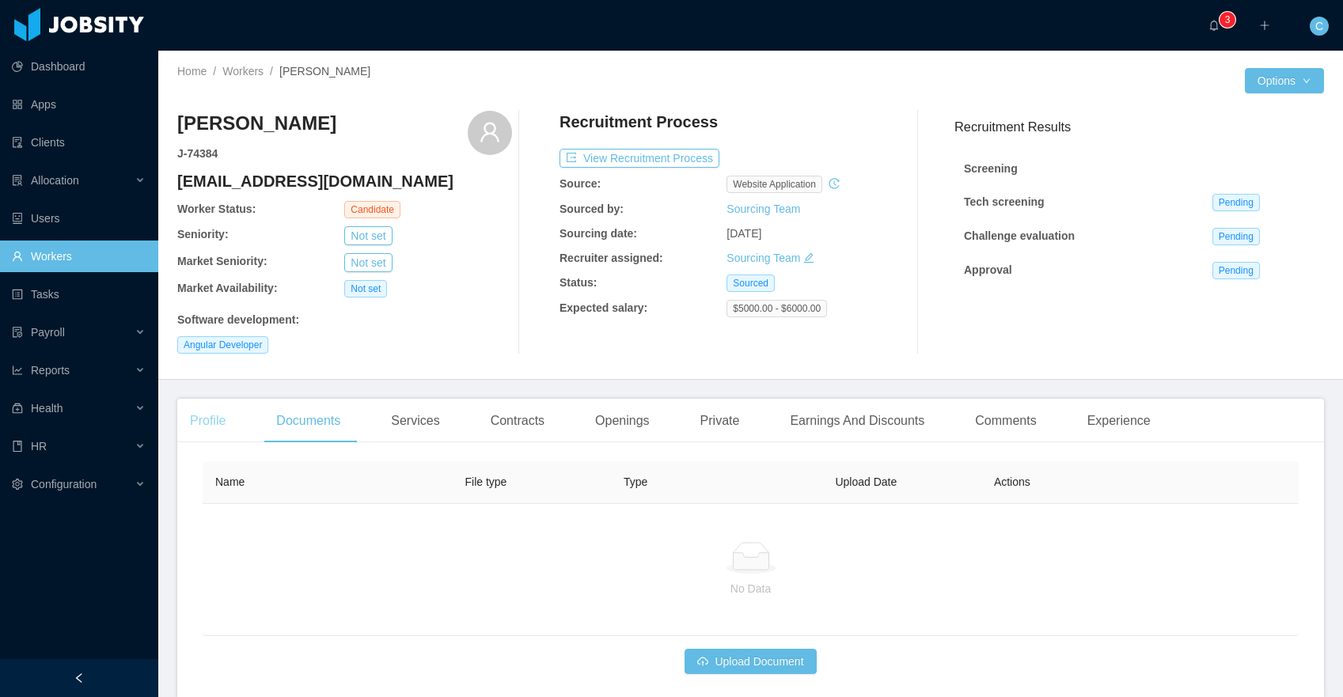
click at [222, 426] on div "Profile" at bounding box center [207, 421] width 61 height 44
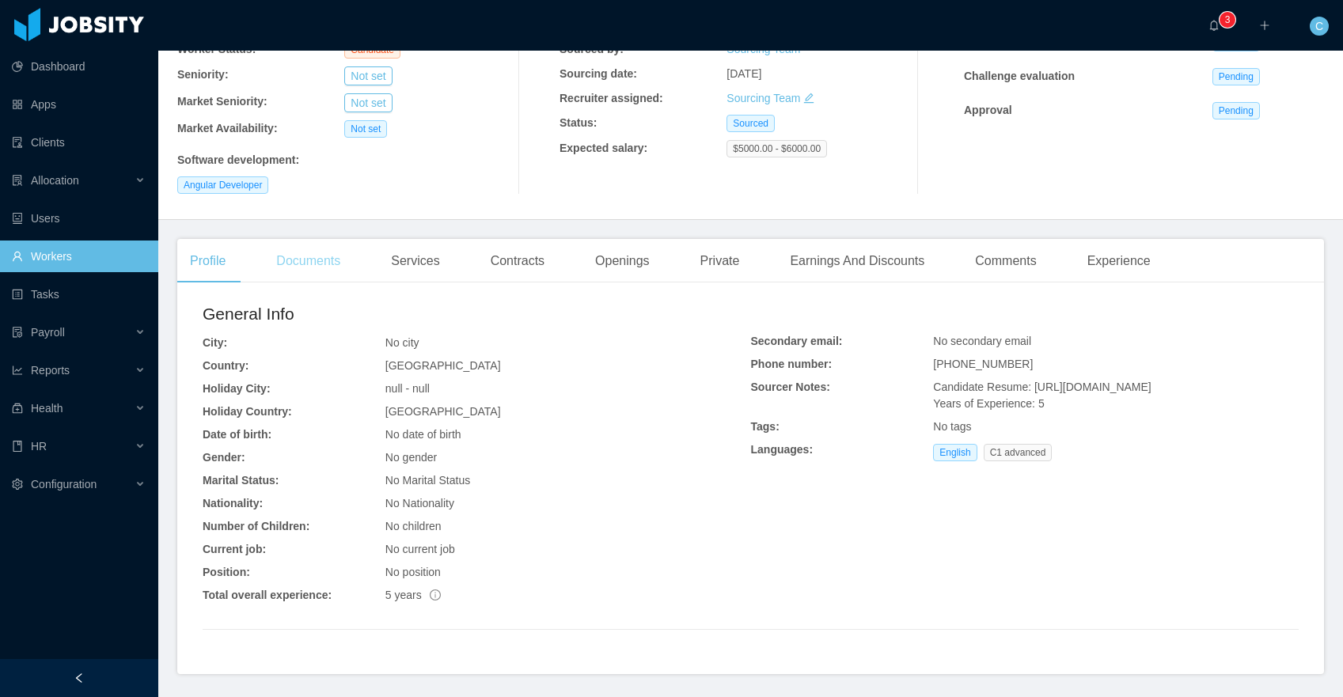
scroll to position [158, 0]
drag, startPoint x: 1170, startPoint y: 403, endPoint x: 1217, endPoint y: 402, distance: 46.7
click at [1151, 402] on span "Candidate Resume: [URL][DOMAIN_NAME] Years of Experience: 5" at bounding box center [1042, 396] width 218 height 29
drag, startPoint x: 1277, startPoint y: 406, endPoint x: 1038, endPoint y: 398, distance: 239.9
click at [1038, 398] on div "Candidate Resume: [URL][DOMAIN_NAME] Years of Experience: 5" at bounding box center [1116, 397] width 366 height 33
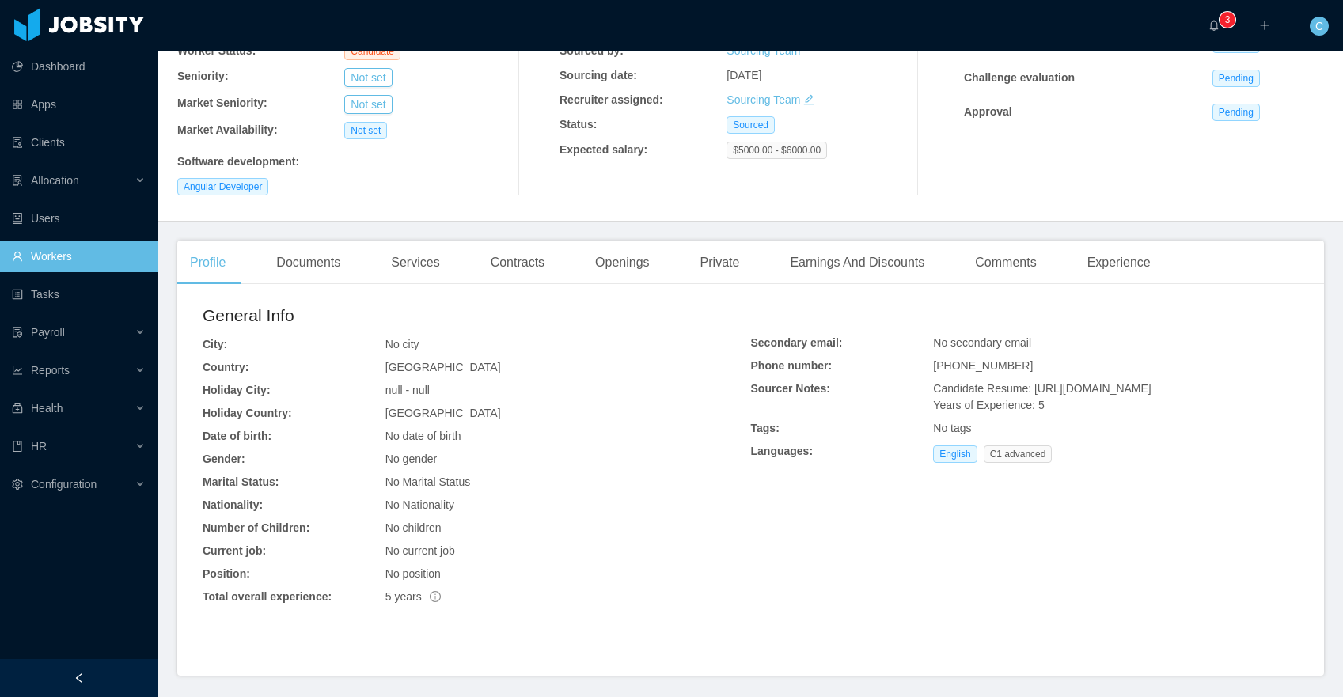
copy span "https://storage.googleapis.com/storage-p-careers/Resume_JMU_2_be85b3db8c/Resume…"
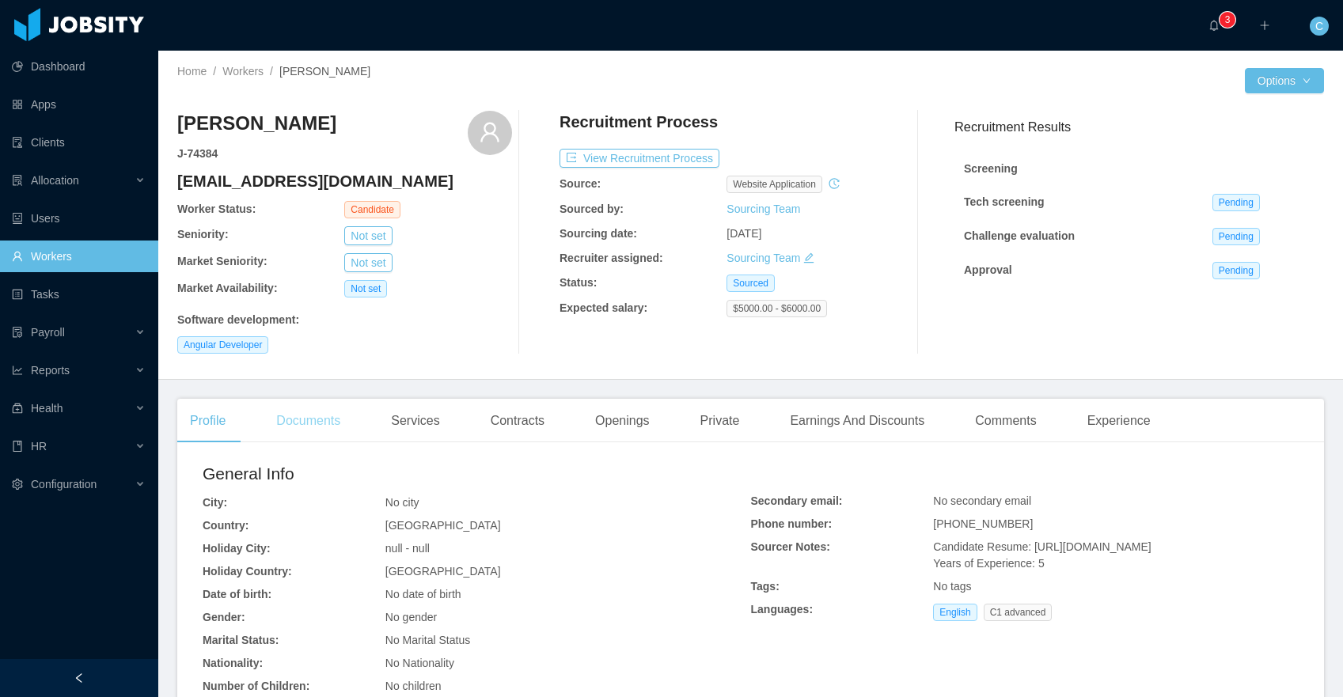
click at [328, 430] on div "Documents" at bounding box center [308, 421] width 89 height 44
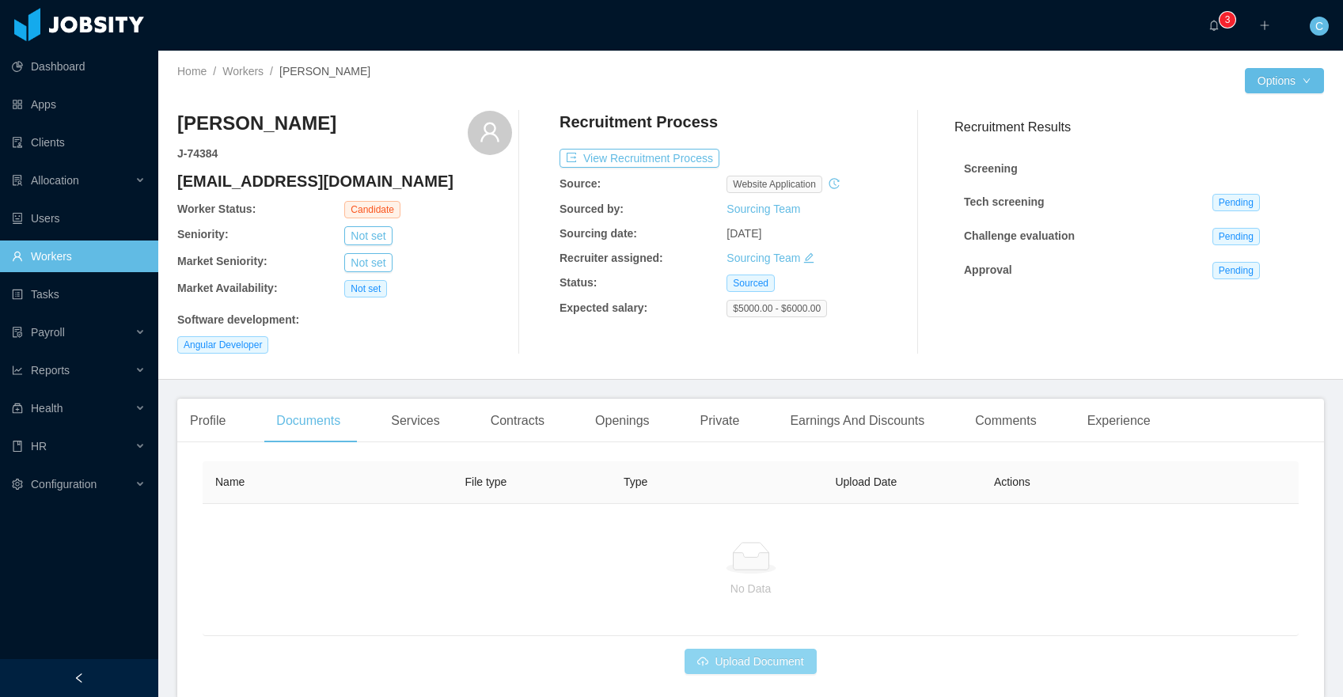
click at [720, 661] on button "Upload Document" at bounding box center [750, 661] width 131 height 25
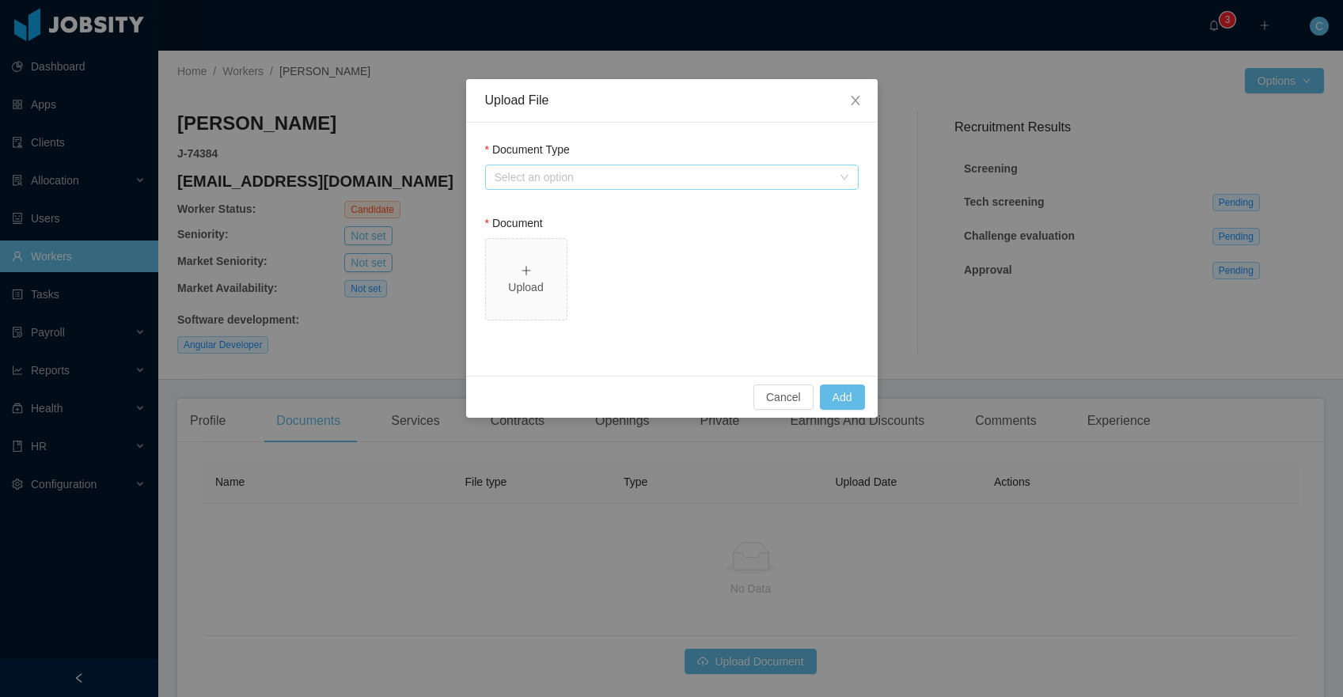
click at [586, 169] on div "Select an option" at bounding box center [663, 177] width 337 height 16
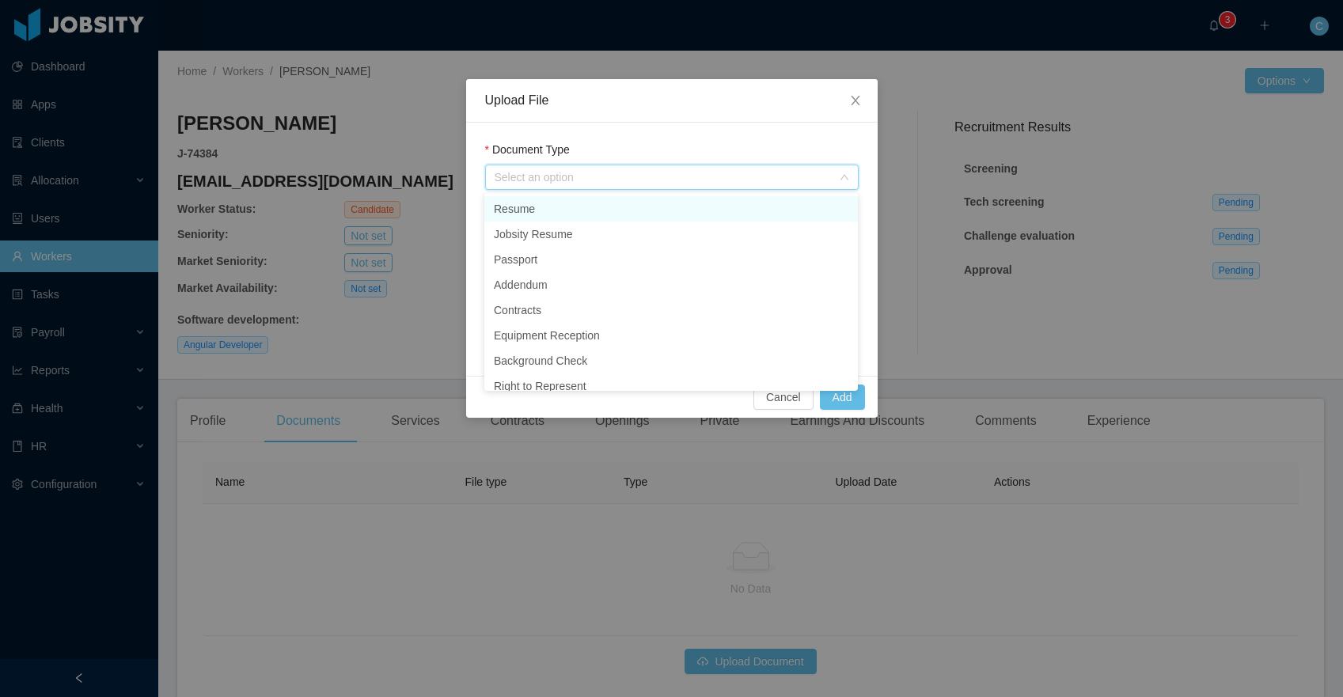
click at [553, 202] on li "Resume" at bounding box center [671, 208] width 374 height 25
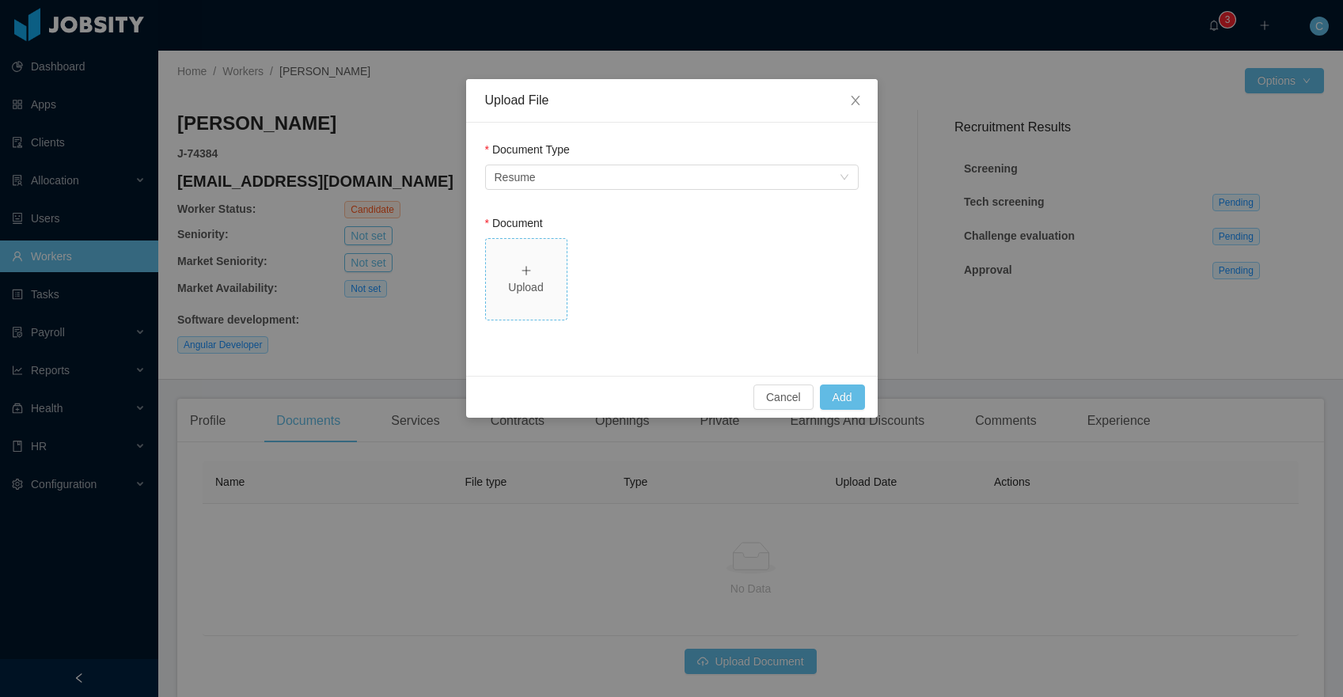
click at [525, 278] on div "Upload" at bounding box center [526, 279] width 68 height 33
click at [837, 391] on button "Add" at bounding box center [842, 397] width 45 height 25
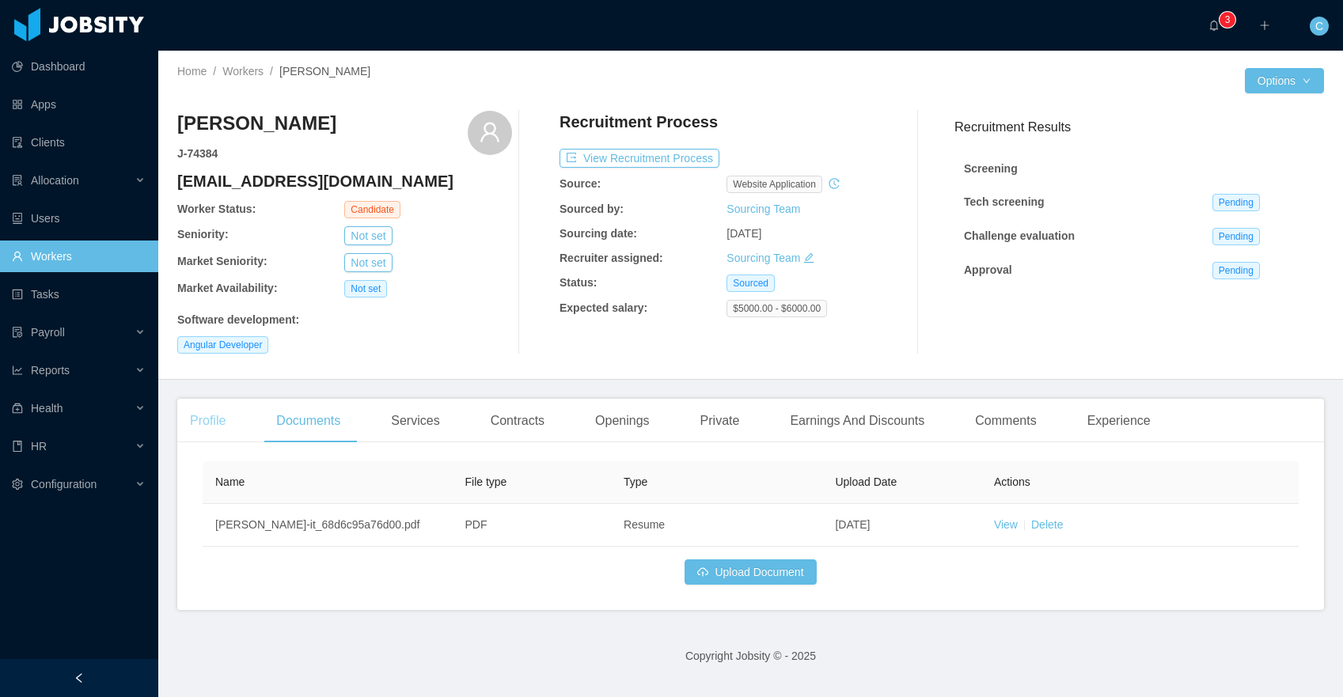
click at [209, 430] on div "Profile" at bounding box center [207, 421] width 61 height 44
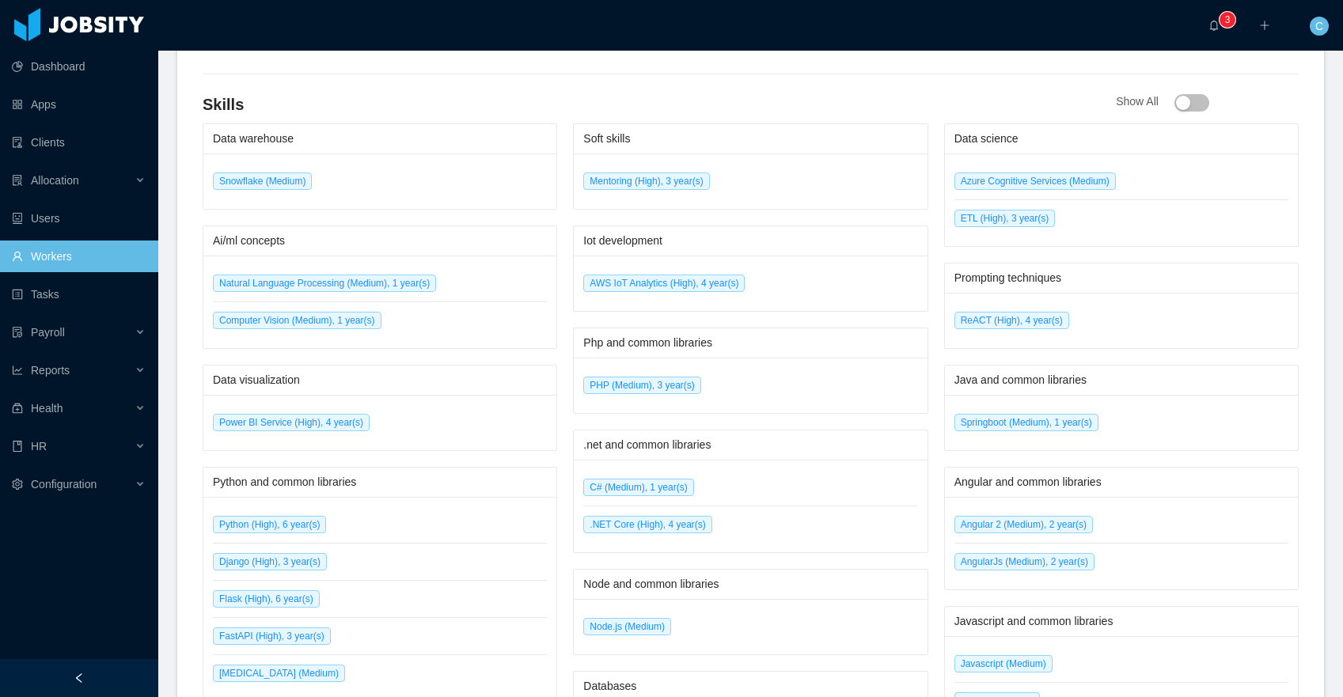
scroll to position [719, 0]
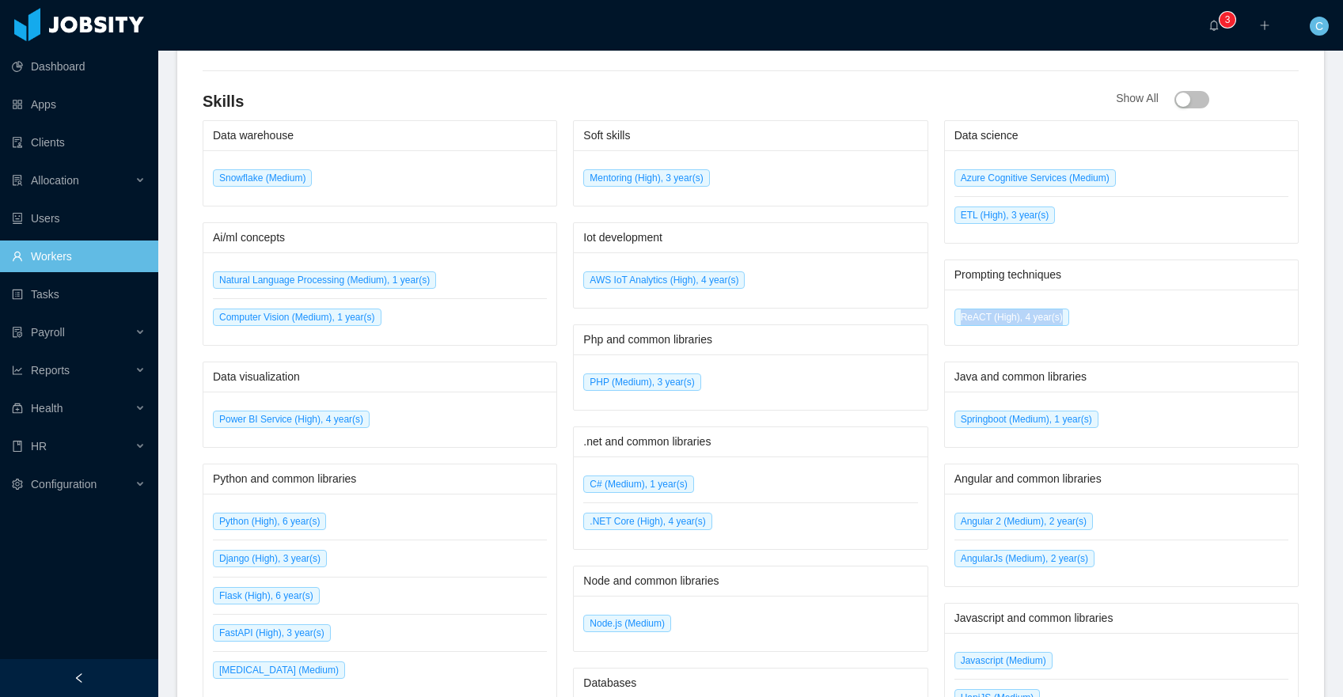
drag, startPoint x: 961, startPoint y: 316, endPoint x: 1079, endPoint y: 317, distance: 117.9
click at [1079, 317] on li "ReACT (High), 4 year(s)" at bounding box center [1121, 317] width 334 height 36
click at [965, 324] on span "ReACT (High), 4 year(s)" at bounding box center [1011, 317] width 115 height 17
click at [964, 321] on span "ReACT (High), 4 year(s)" at bounding box center [1011, 317] width 115 height 17
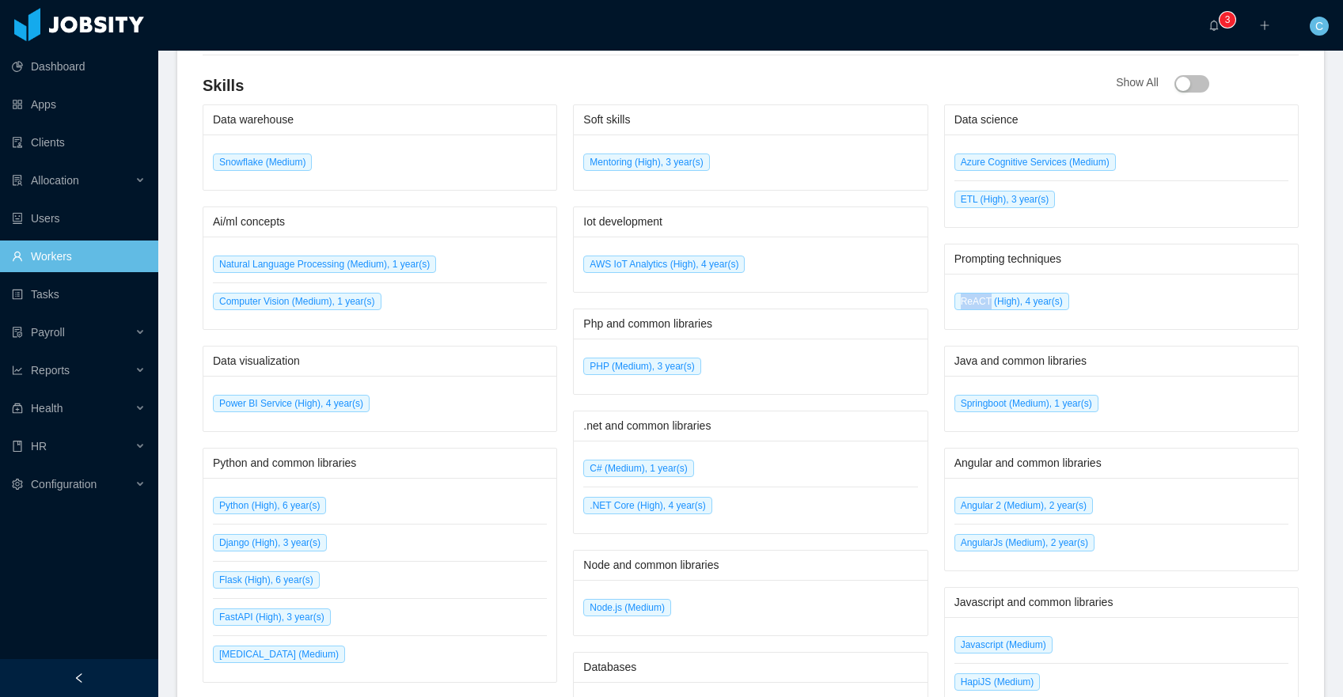
scroll to position [705, 0]
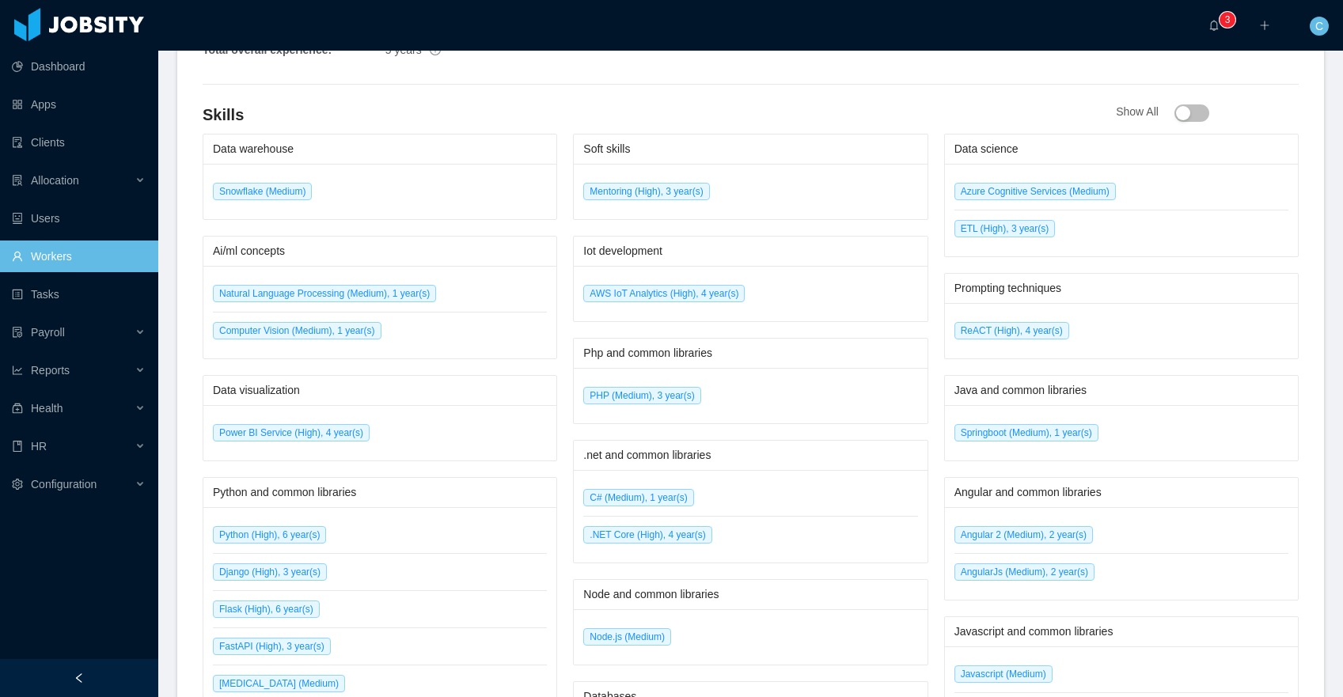
click at [805, 366] on div "Php and common libraries" at bounding box center [750, 353] width 334 height 29
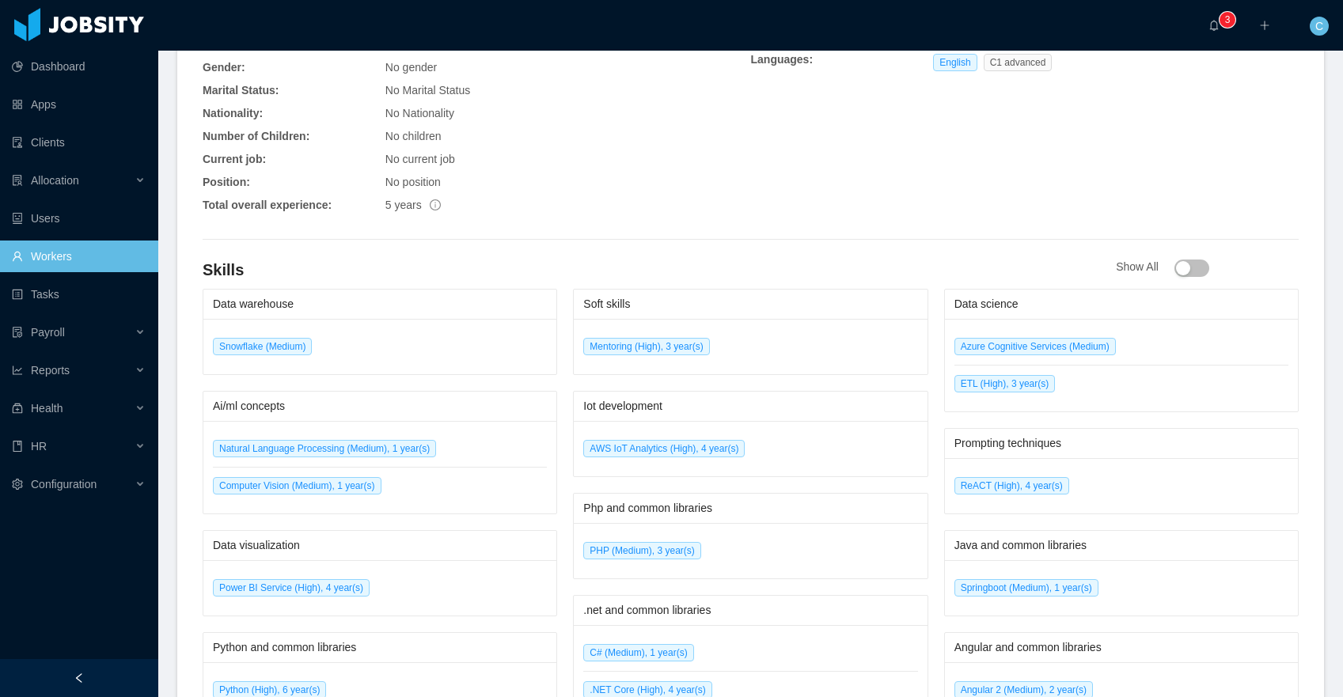
scroll to position [544, 0]
